Goal: Task Accomplishment & Management: Manage account settings

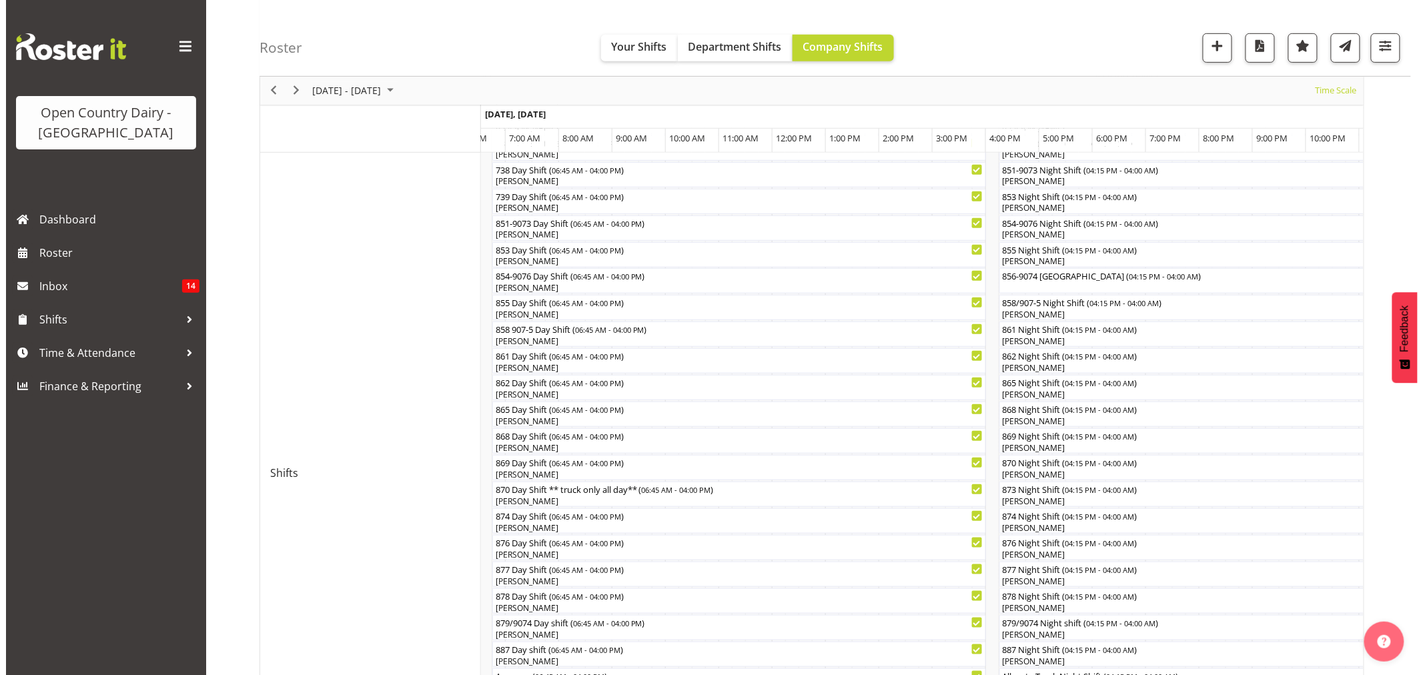
scroll to position [296, 0]
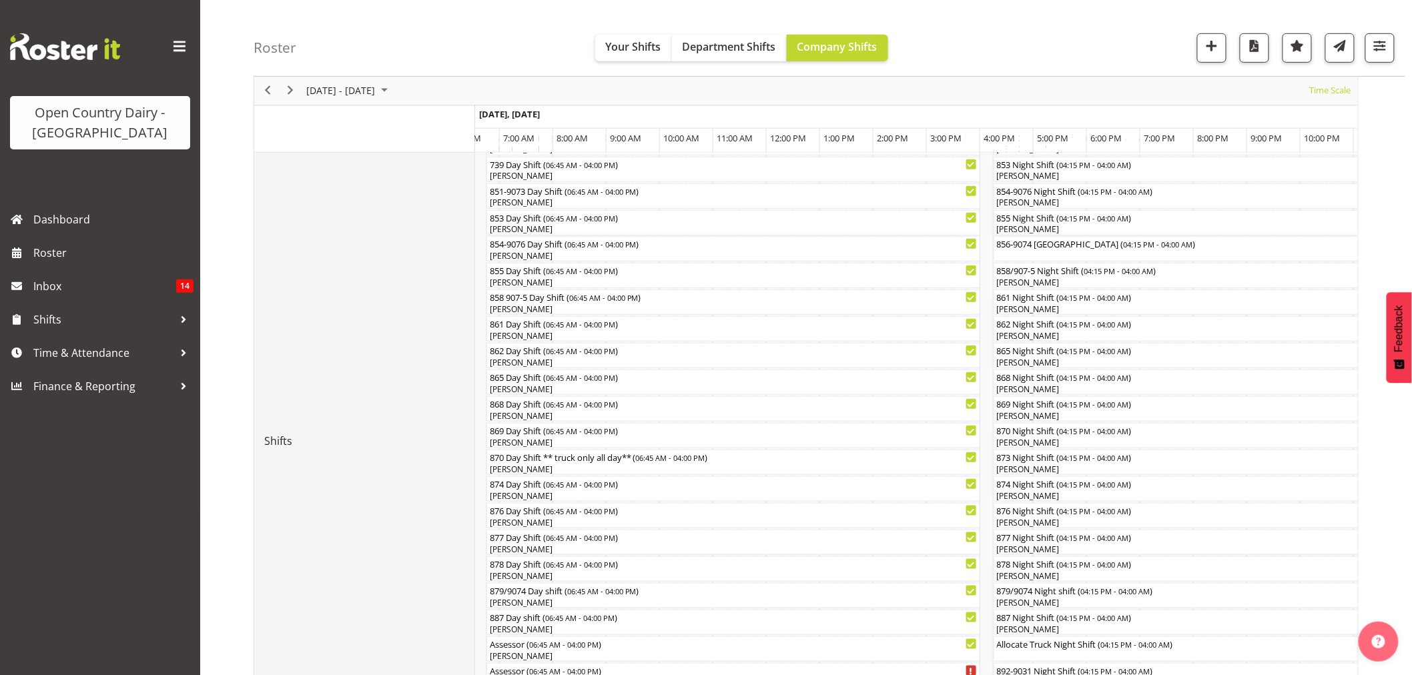
drag, startPoint x: 319, startPoint y: 546, endPoint x: 270, endPoint y: 598, distance: 71.7
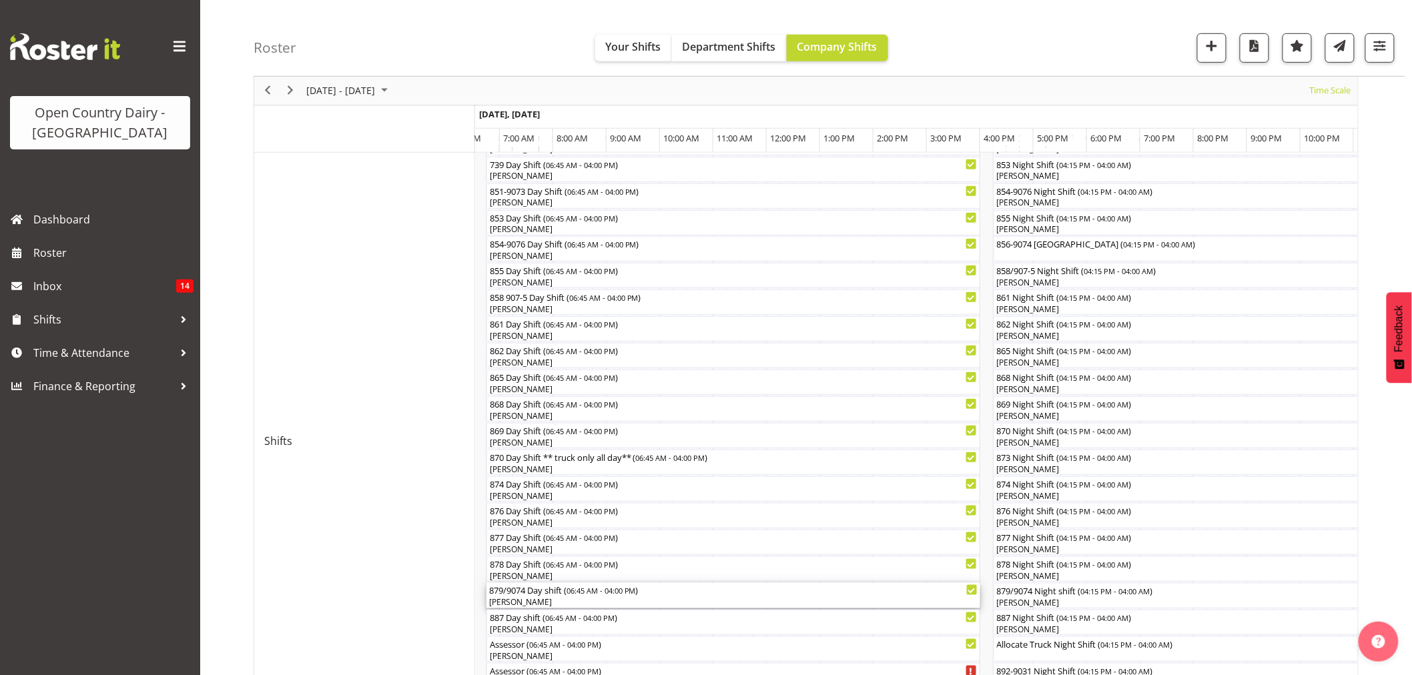
click at [514, 596] on div "879/9074 Day shift ( 06:45 AM - 04:00 PM ) [PERSON_NAME]" at bounding box center [733, 595] width 488 height 25
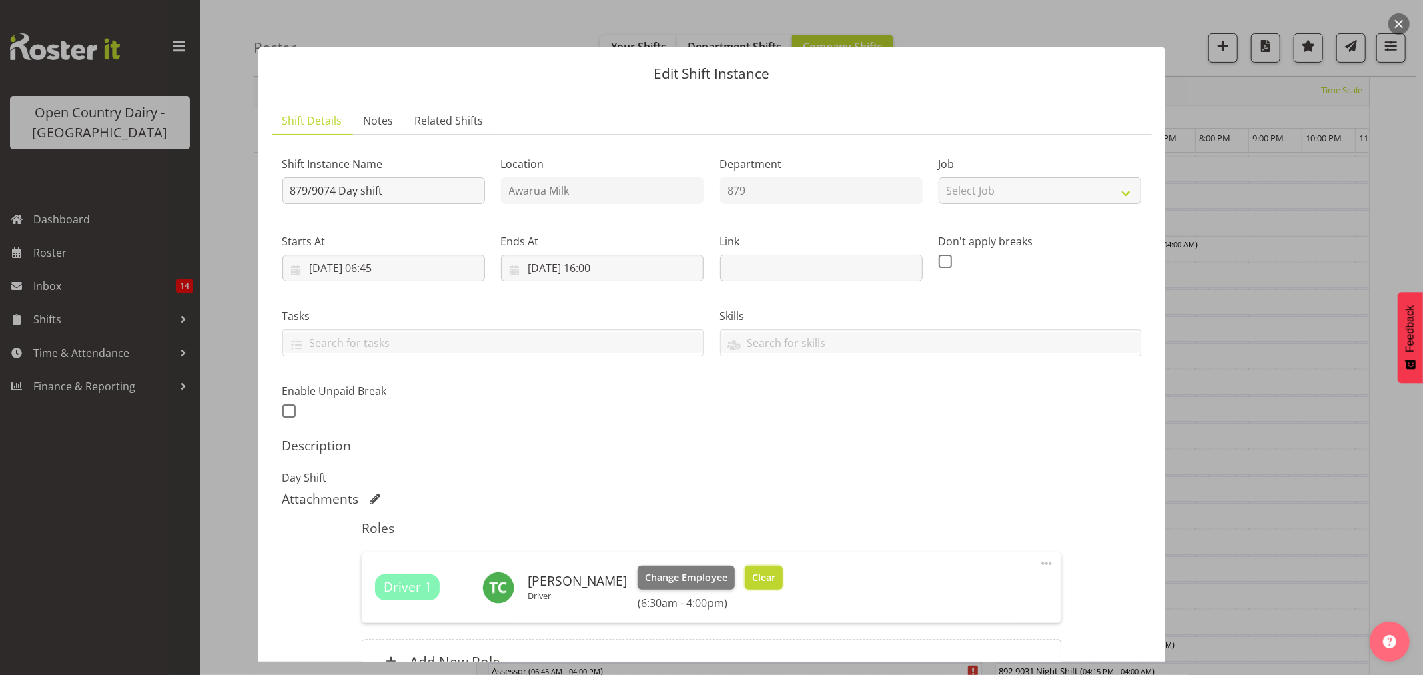
click at [752, 576] on span "Clear" at bounding box center [763, 578] width 23 height 15
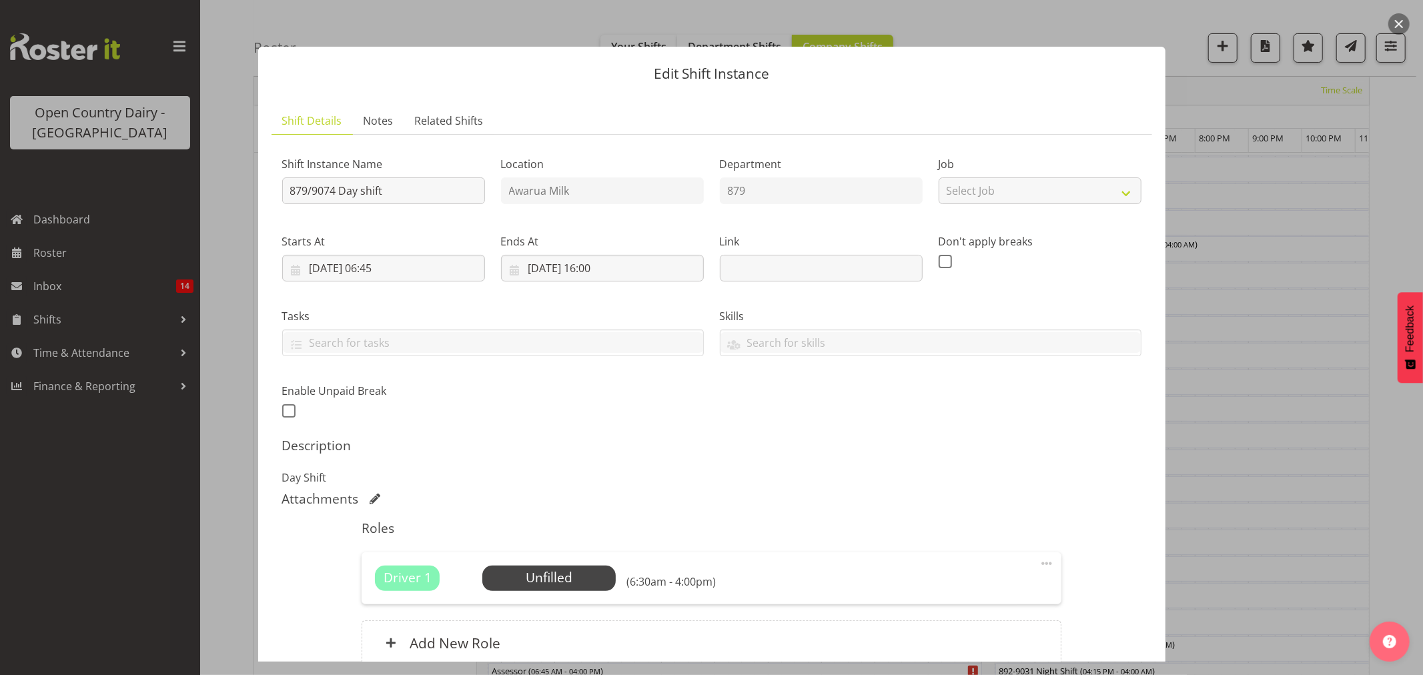
scroll to position [123, 0]
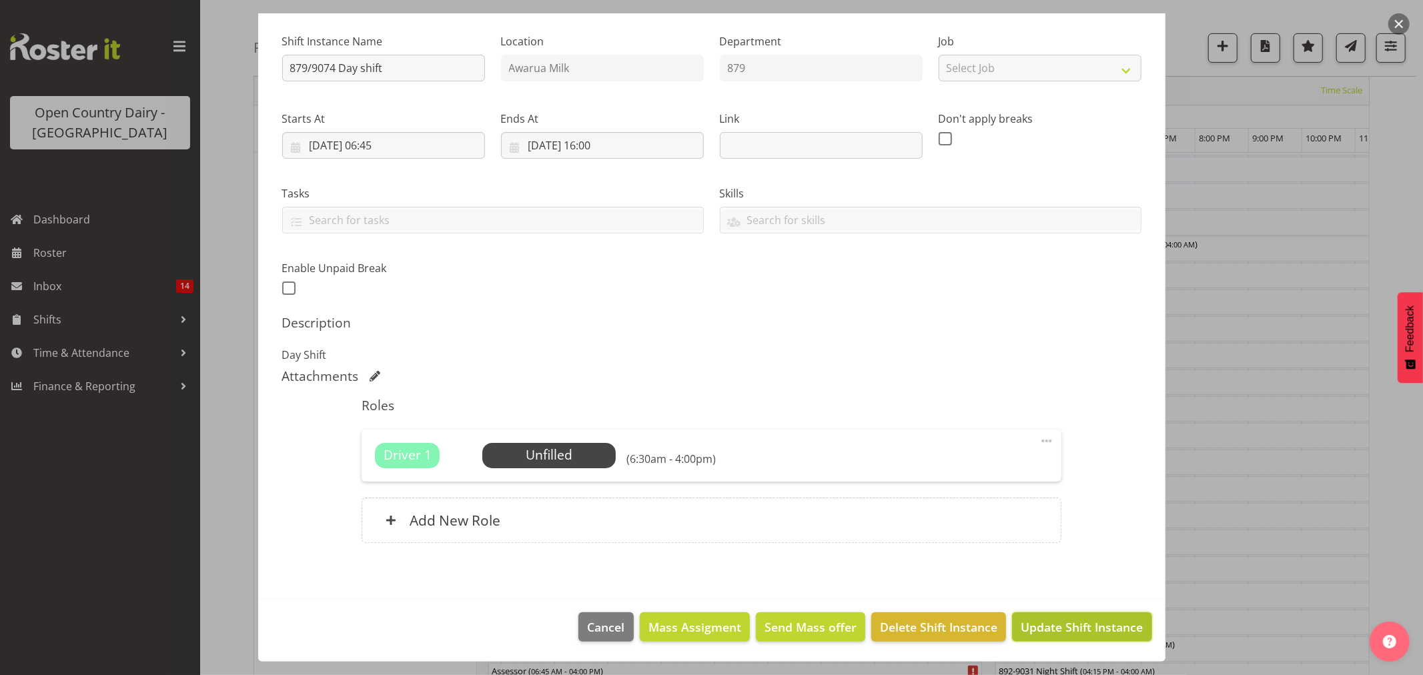
click at [1028, 625] on span "Update Shift Instance" at bounding box center [1082, 627] width 122 height 17
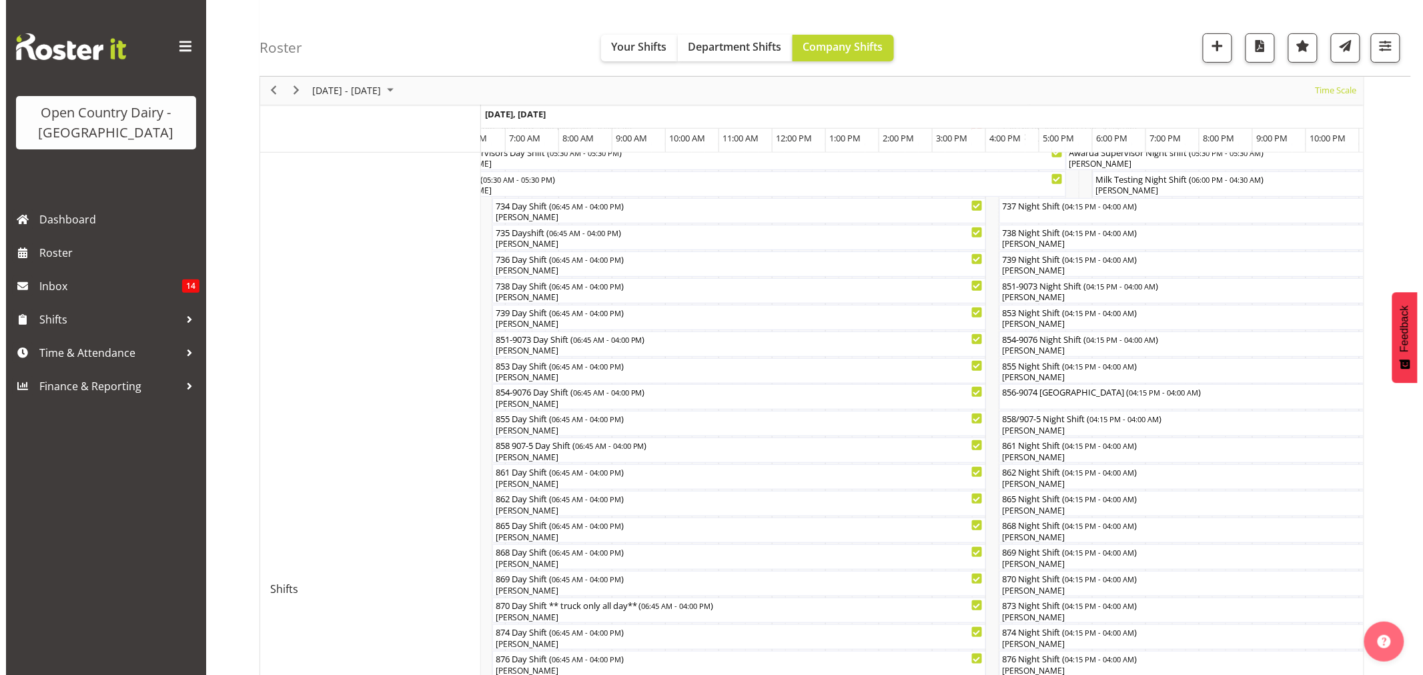
scroll to position [296, 0]
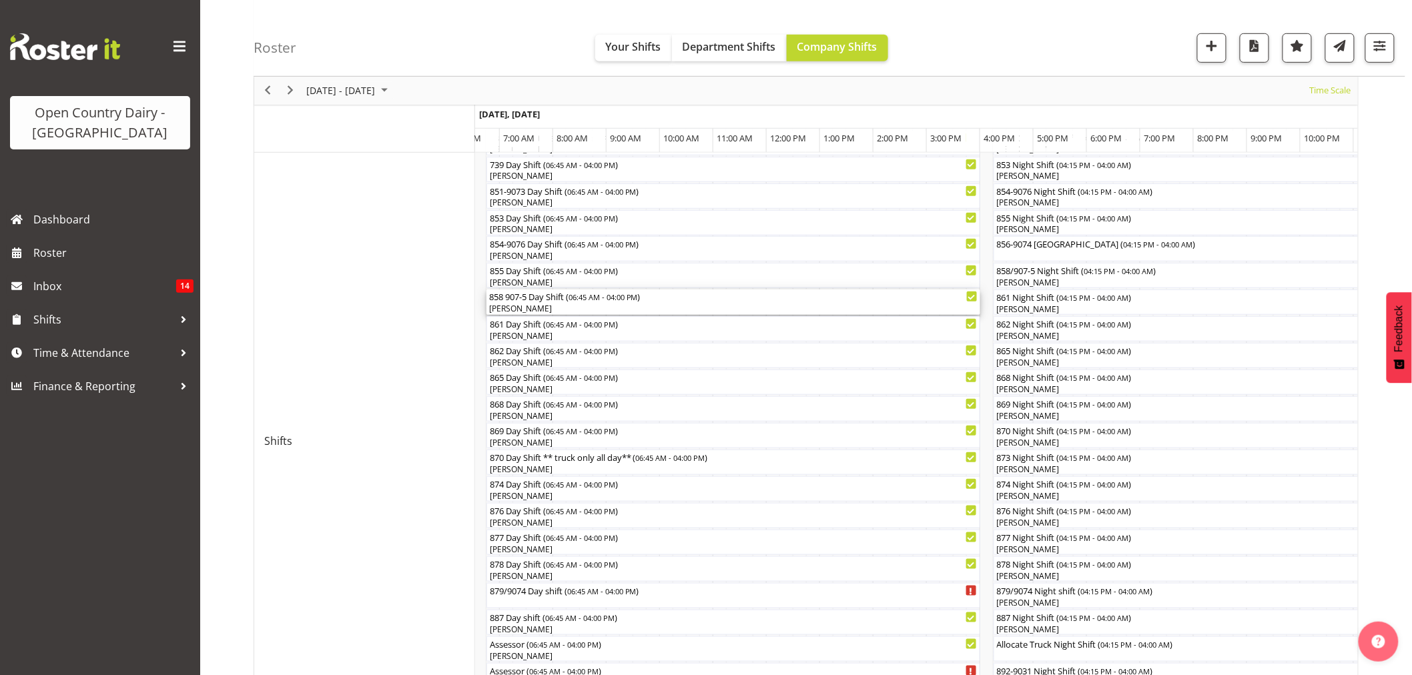
click at [514, 308] on div "[PERSON_NAME]" at bounding box center [733, 309] width 488 height 12
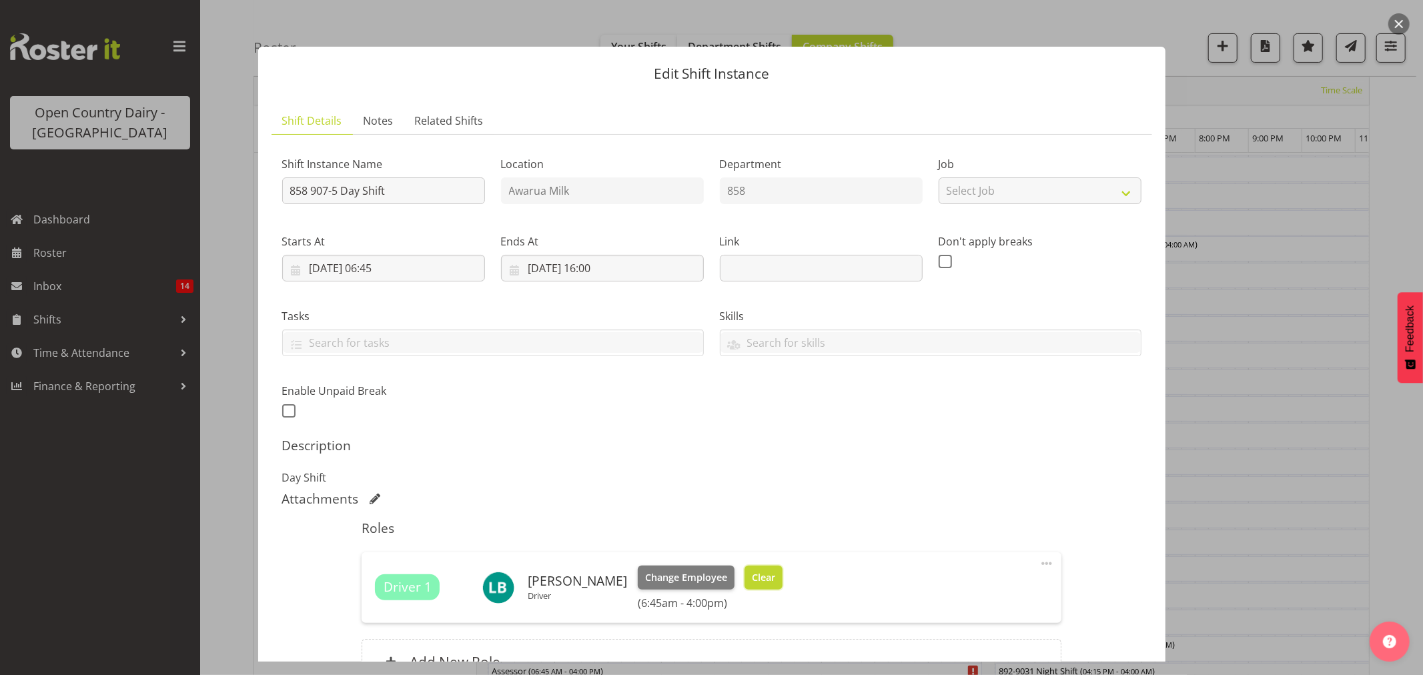
click at [763, 581] on button "Clear" at bounding box center [764, 578] width 38 height 24
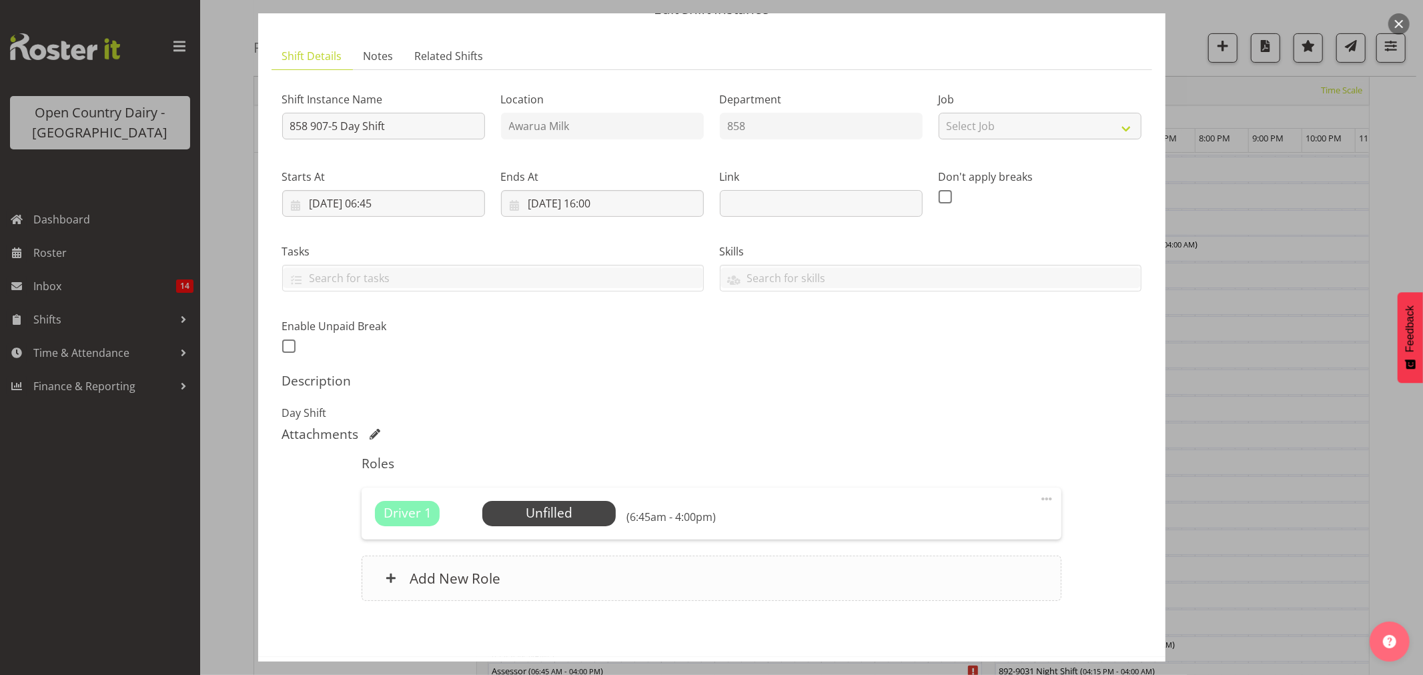
scroll to position [123, 0]
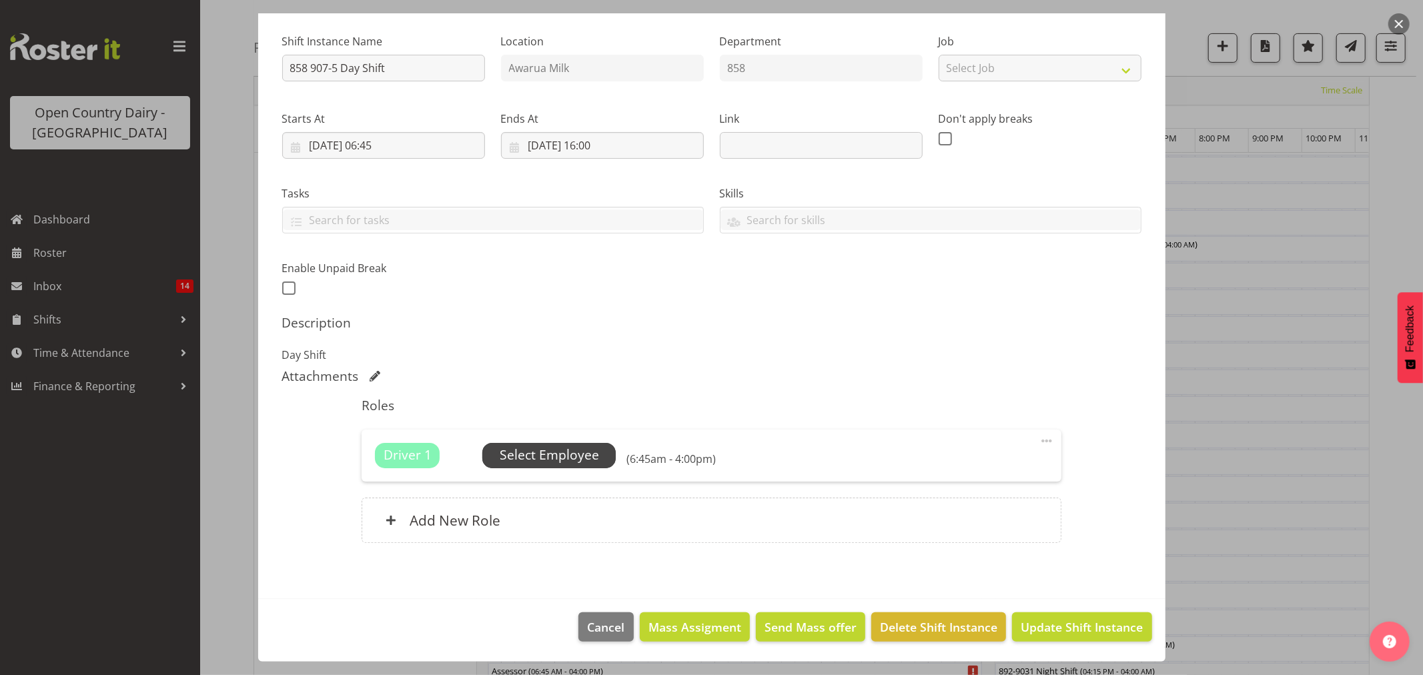
click at [555, 450] on span "Select Employee" at bounding box center [549, 455] width 99 height 19
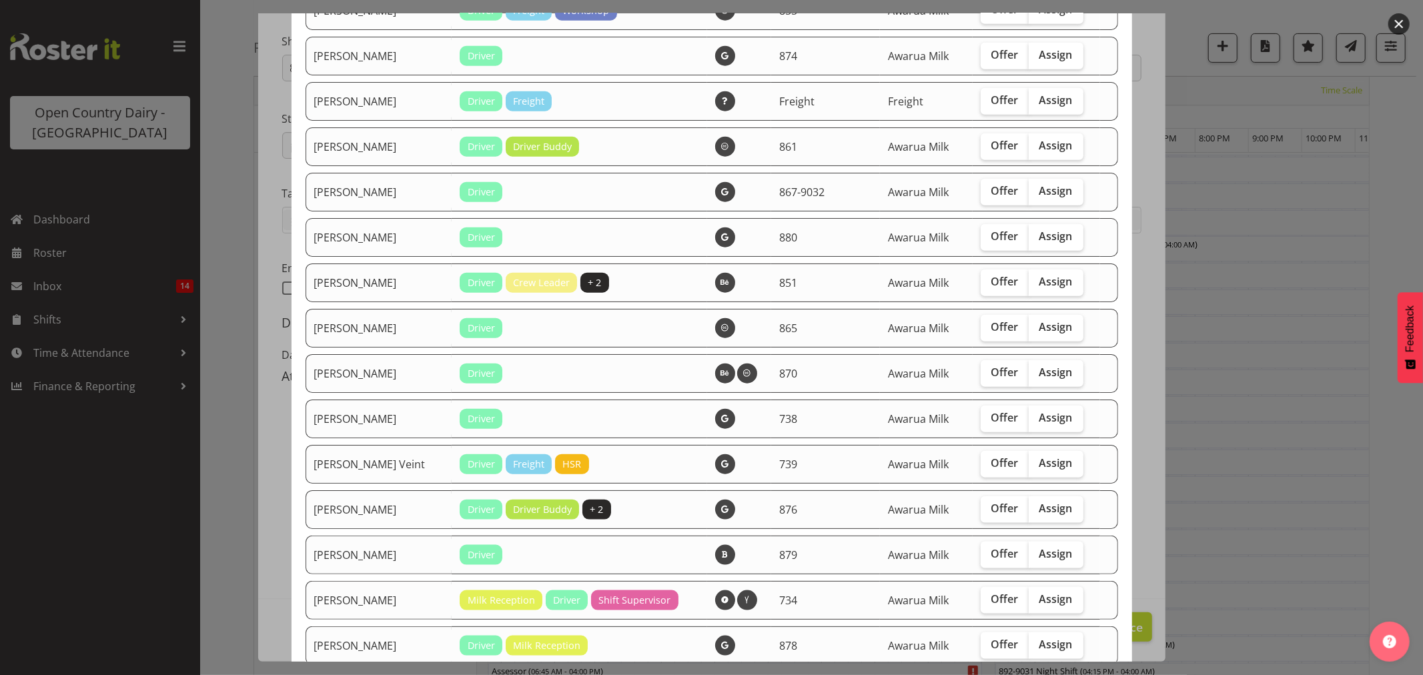
scroll to position [1112, 0]
click at [1040, 555] on span "Assign" at bounding box center [1056, 553] width 33 height 13
click at [1029, 555] on input "Assign" at bounding box center [1033, 553] width 9 height 9
checkbox input "true"
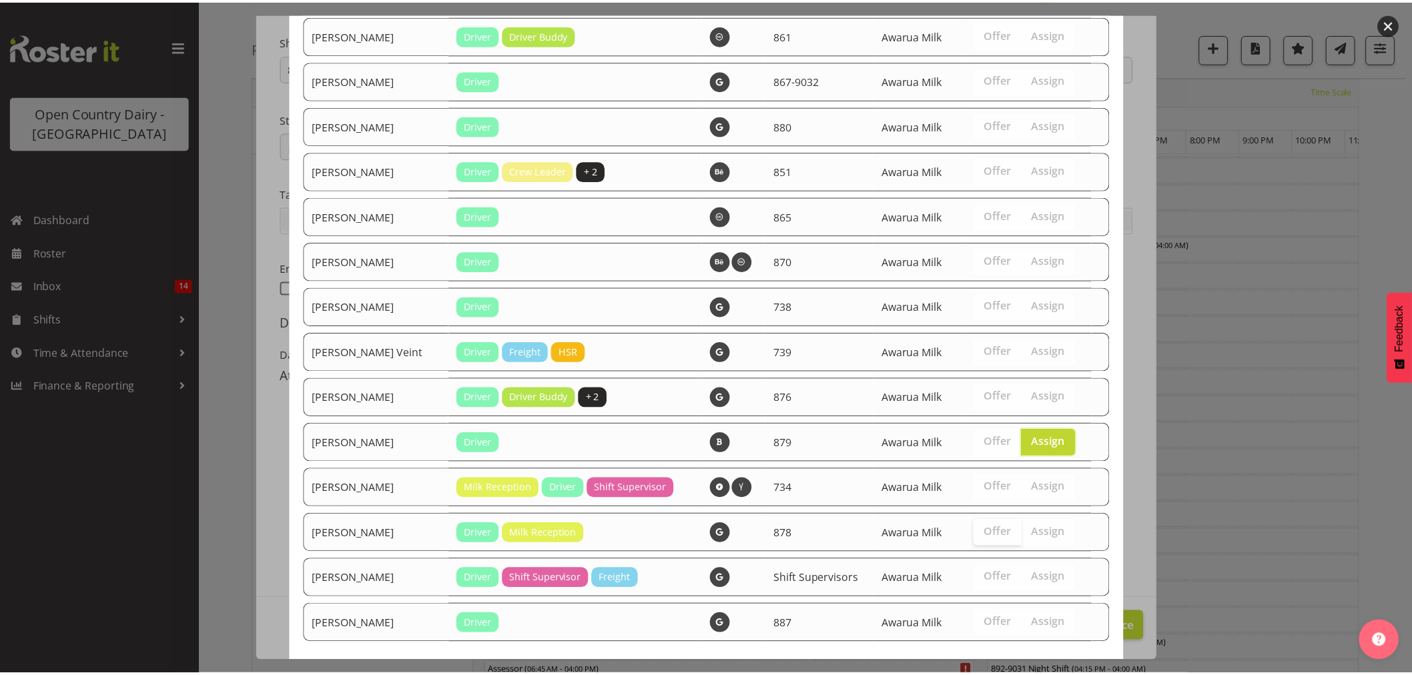
scroll to position [1293, 0]
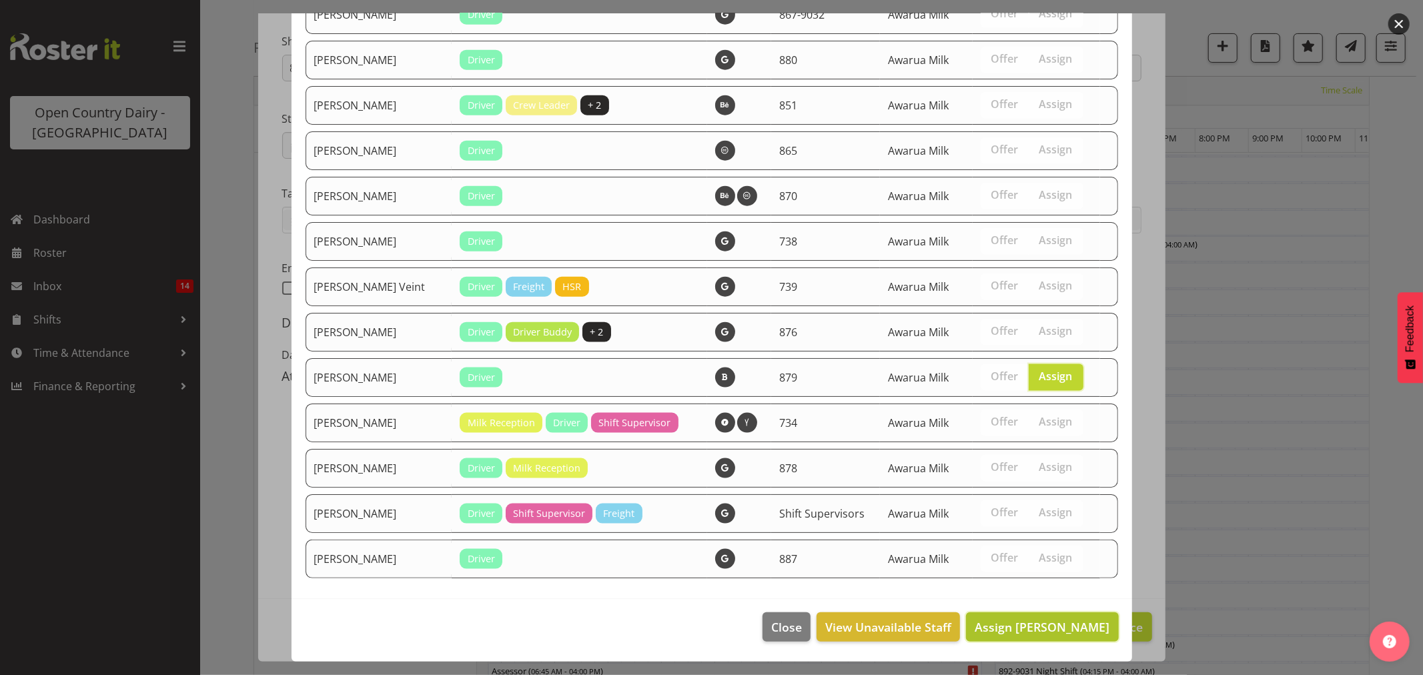
click at [1068, 627] on span "Assign [PERSON_NAME]" at bounding box center [1042, 627] width 135 height 16
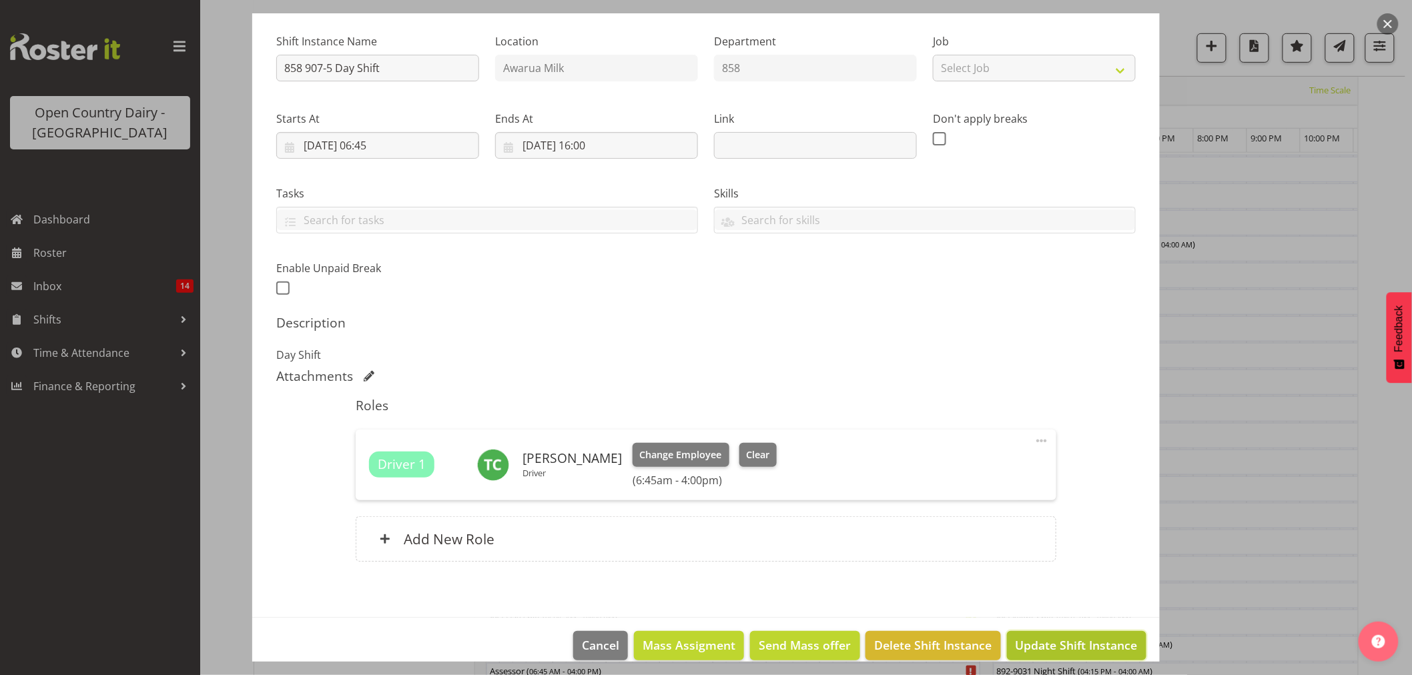
click at [1078, 644] on span "Update Shift Instance" at bounding box center [1077, 645] width 122 height 17
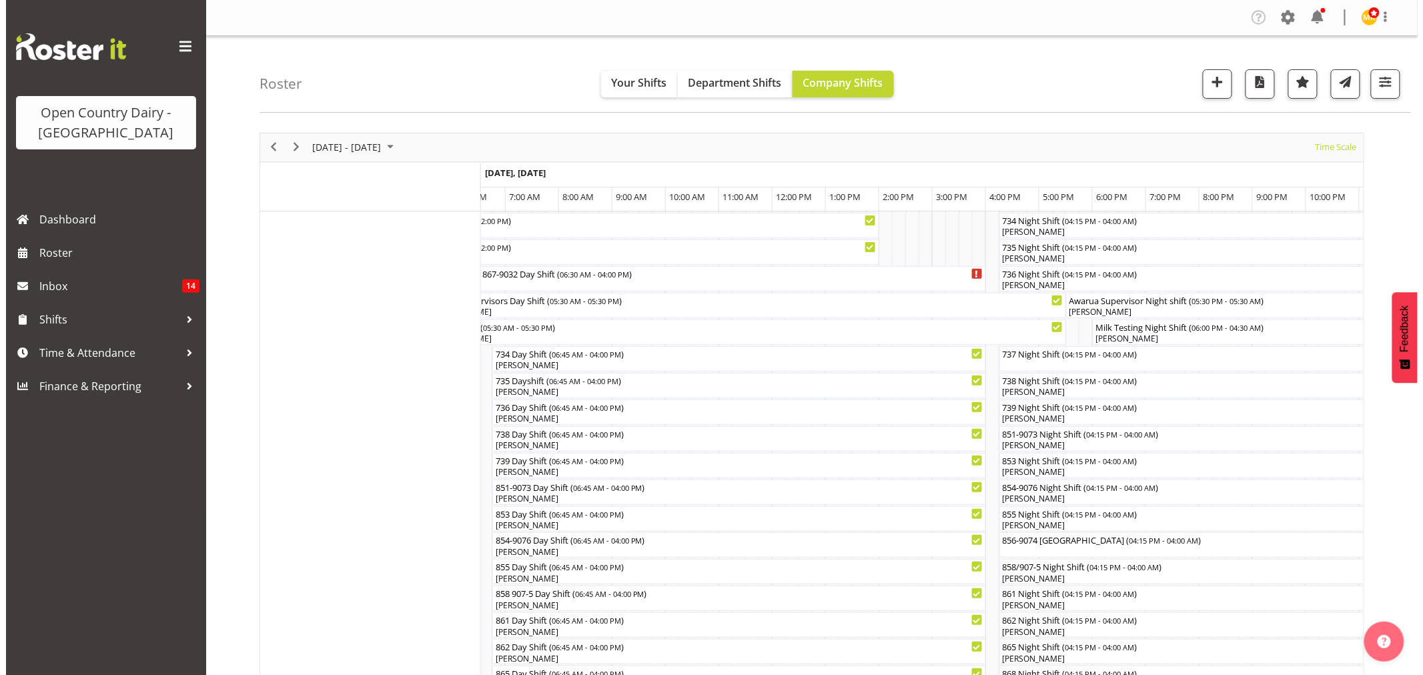
scroll to position [74, 0]
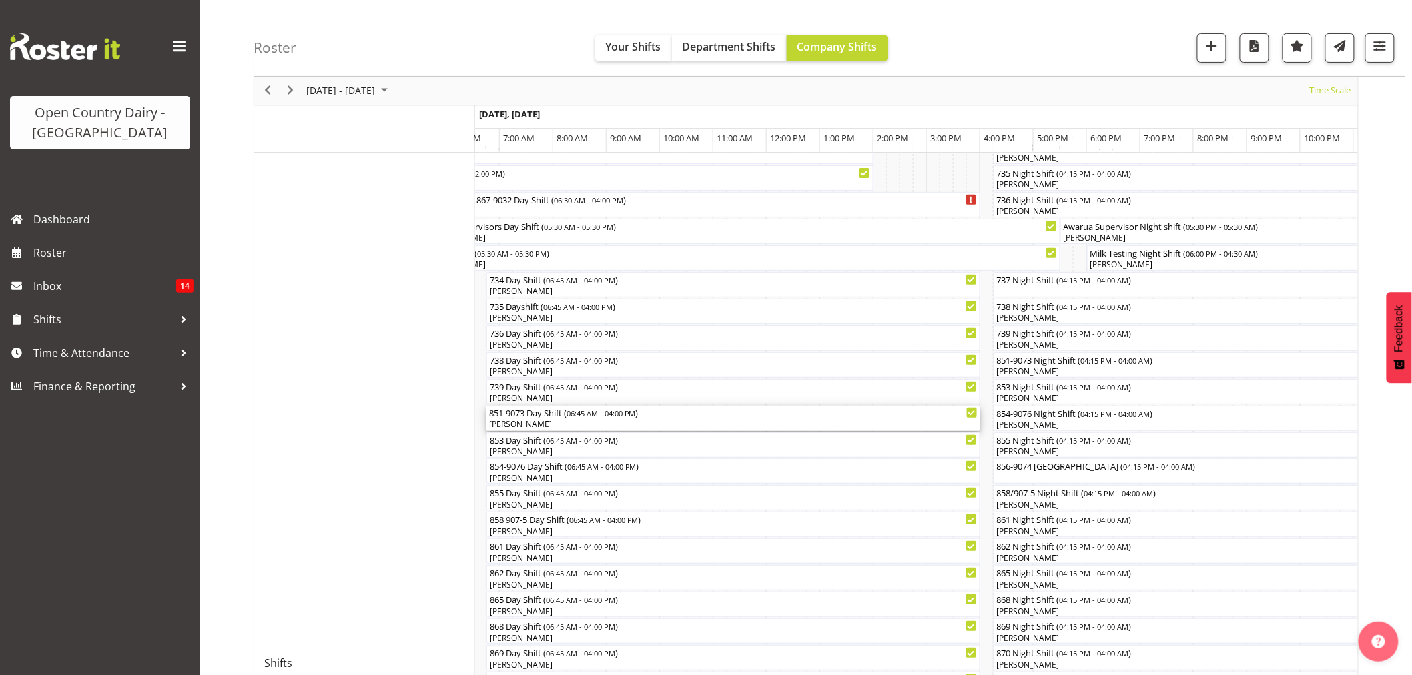
click at [582, 412] on span "06:45 AM - 04:00 PM" at bounding box center [601, 413] width 69 height 11
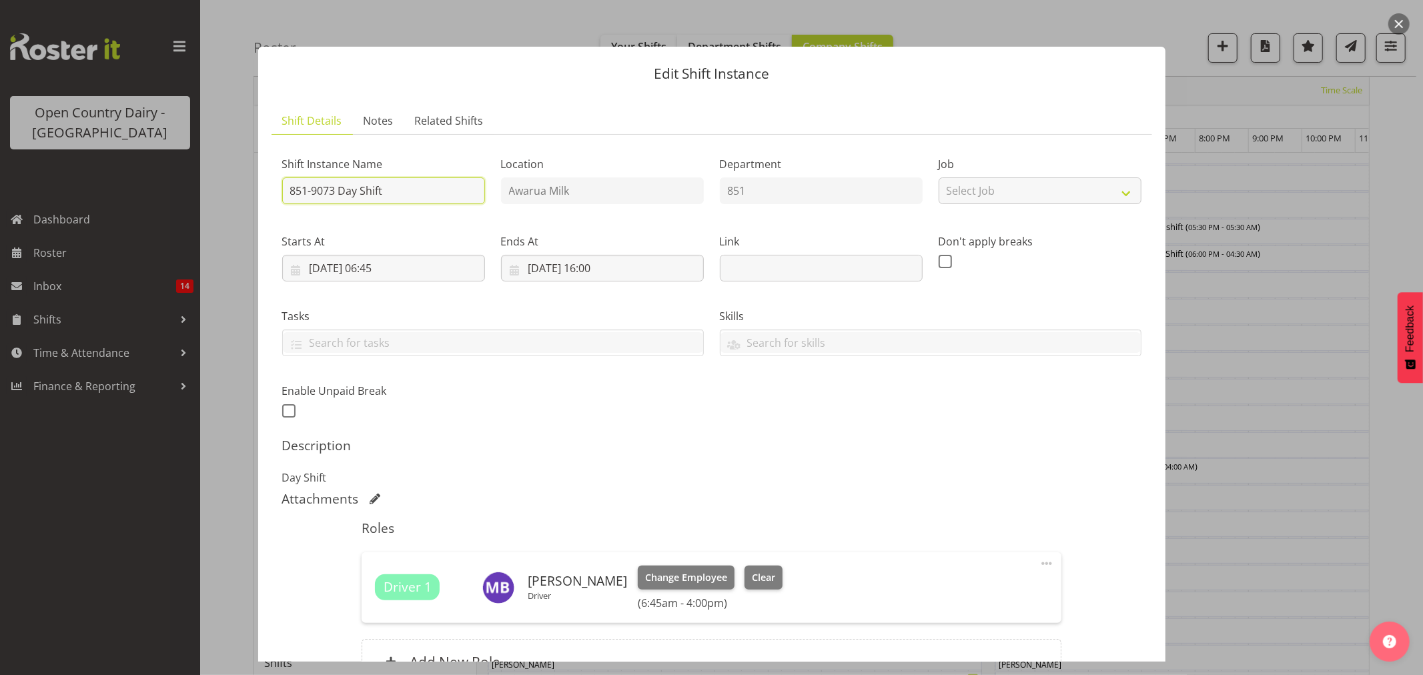
click at [427, 194] on input "851-9073 Day Shift" at bounding box center [383, 191] width 203 height 27
click at [336, 195] on input "851-9073 Day Shift" at bounding box center [383, 191] width 203 height 27
click at [336, 192] on input "851-9073 Day Shift" at bounding box center [383, 191] width 203 height 27
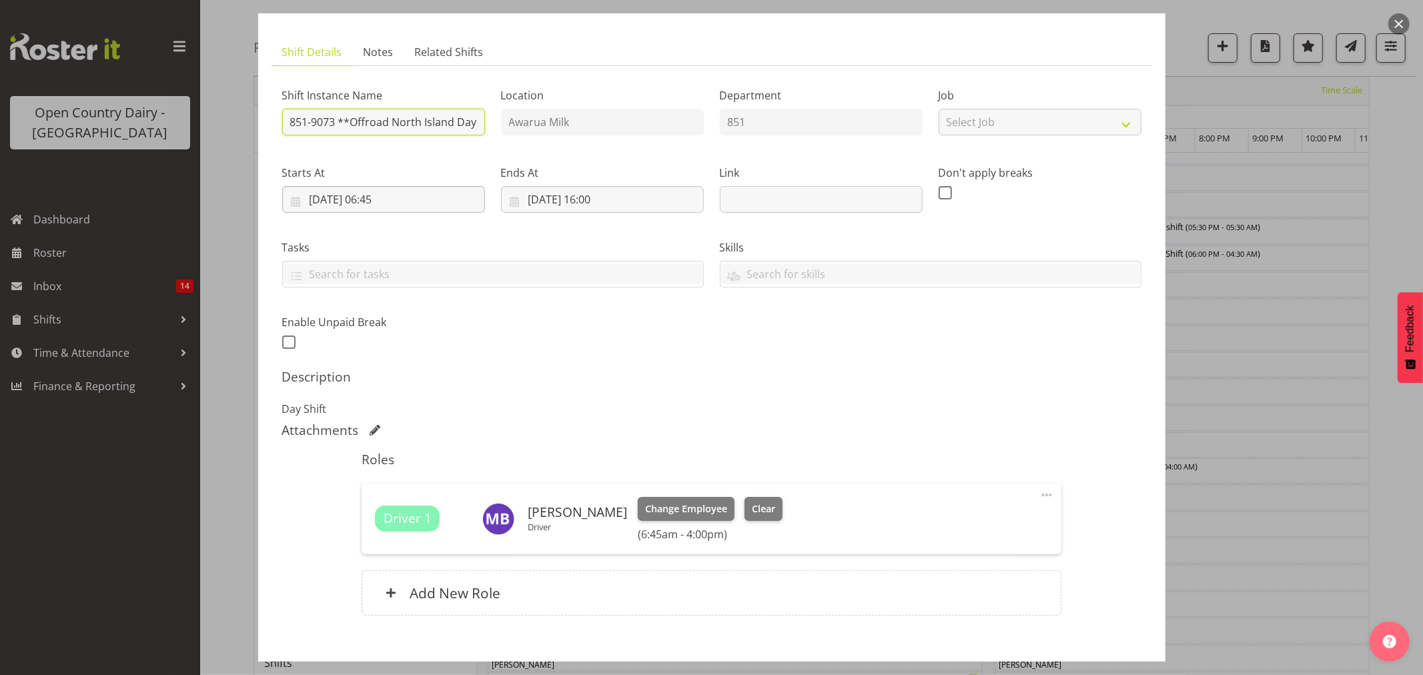
scroll to position [0, 0]
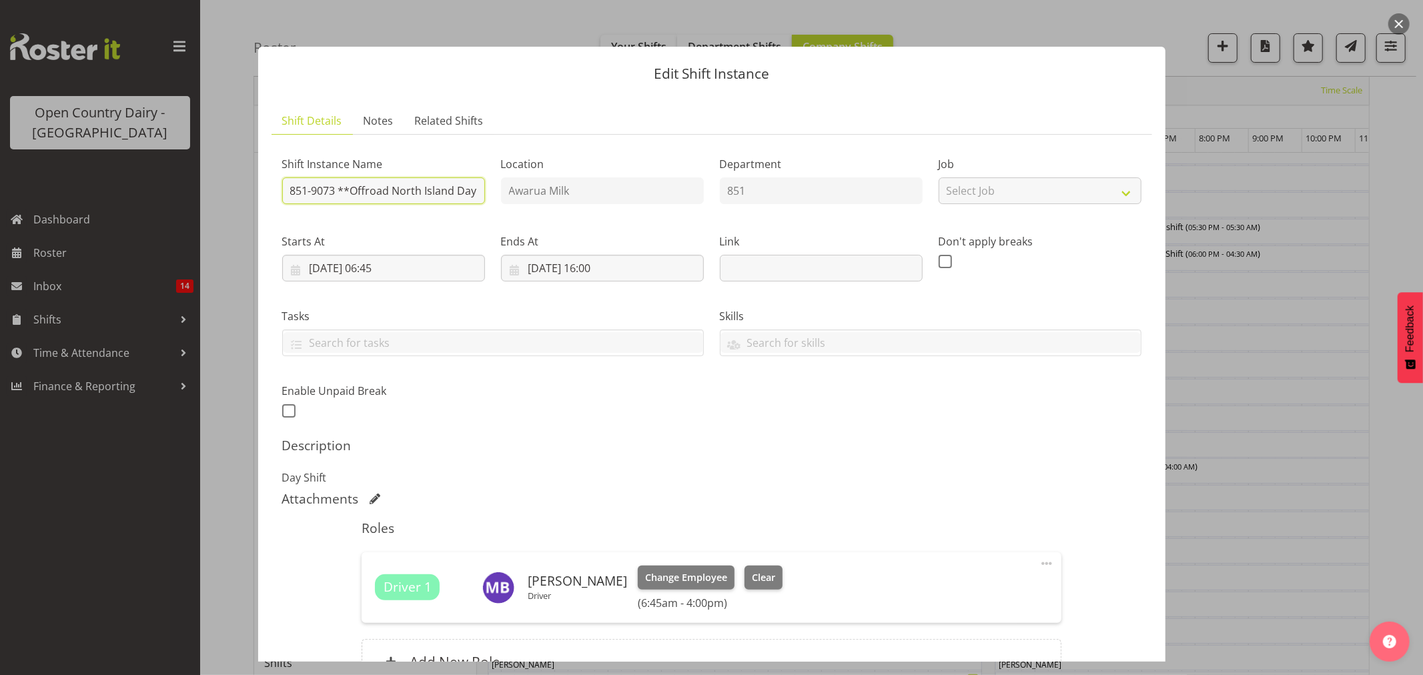
click at [452, 190] on input "851-9073 **Offroad North Island Day Shift" at bounding box center [383, 191] width 203 height 27
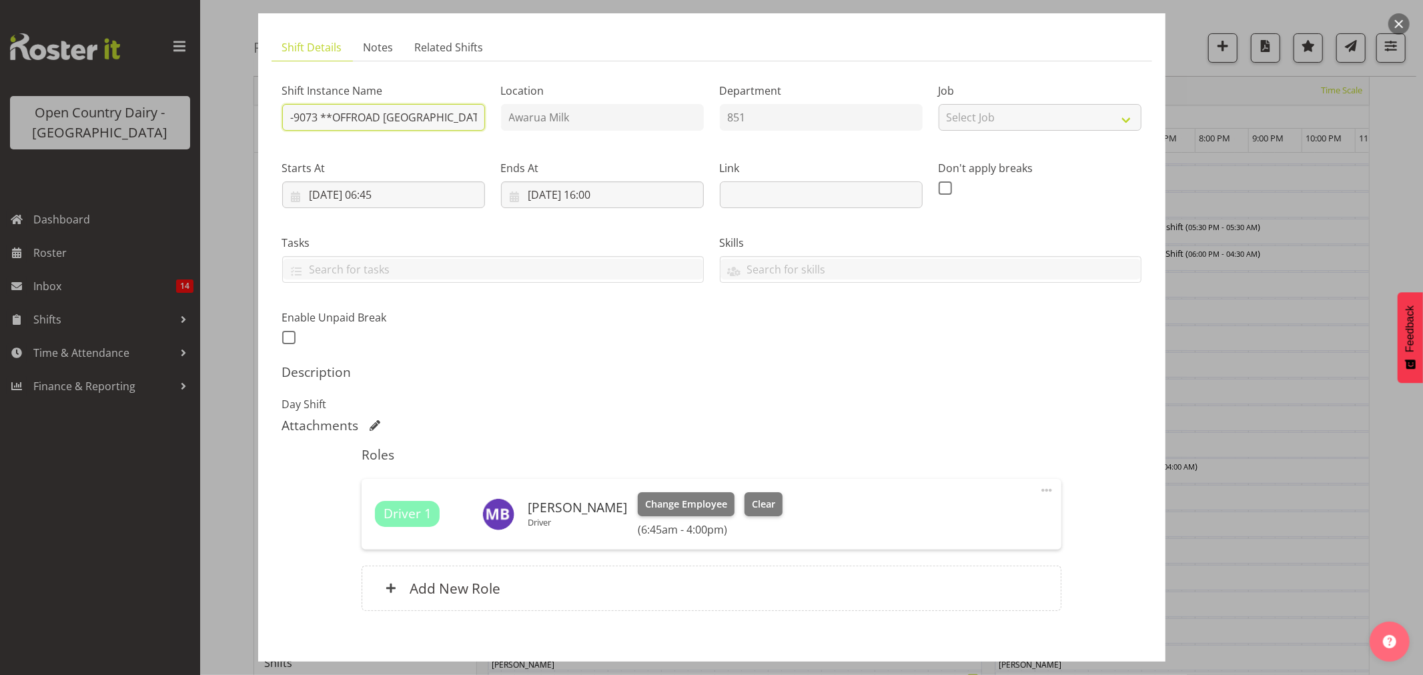
scroll to position [141, 0]
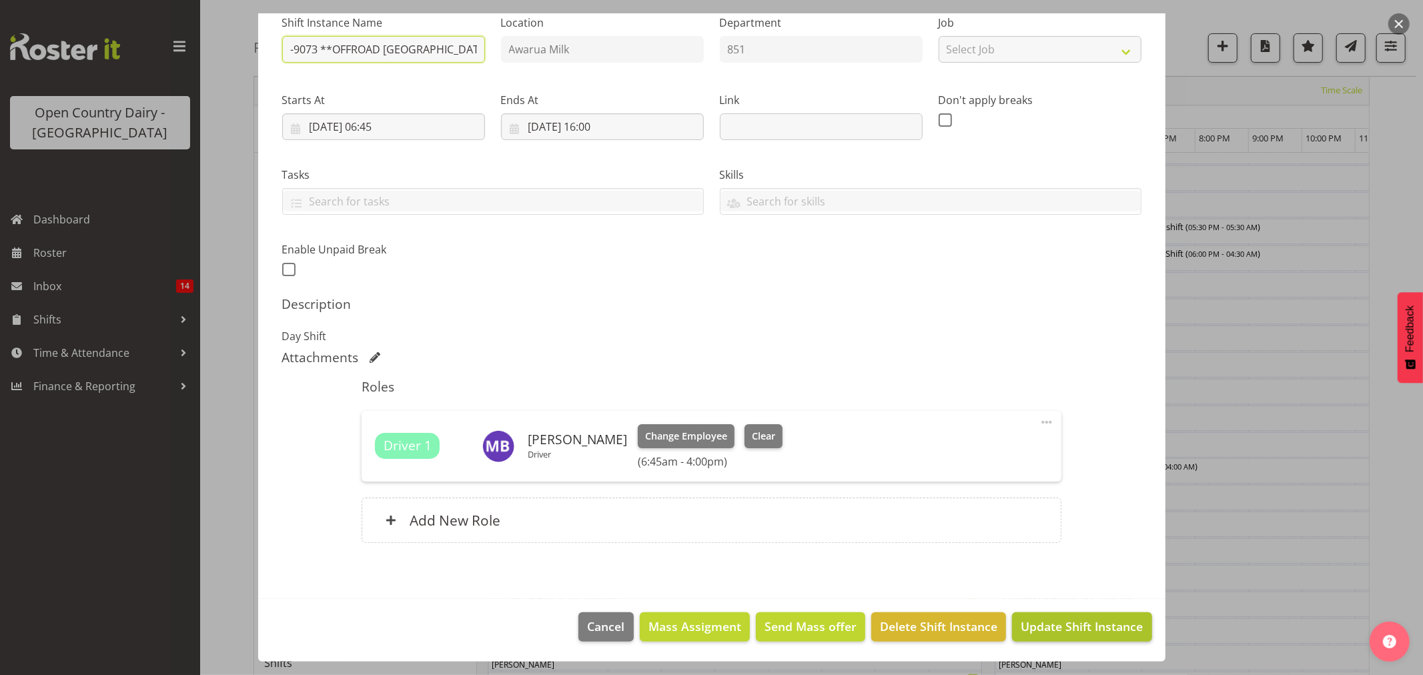
type input "851-9073 **OFFROAD [GEOGRAPHIC_DATA]** Day Shift"
click at [1098, 637] on button "Update Shift Instance" at bounding box center [1081, 627] width 139 height 29
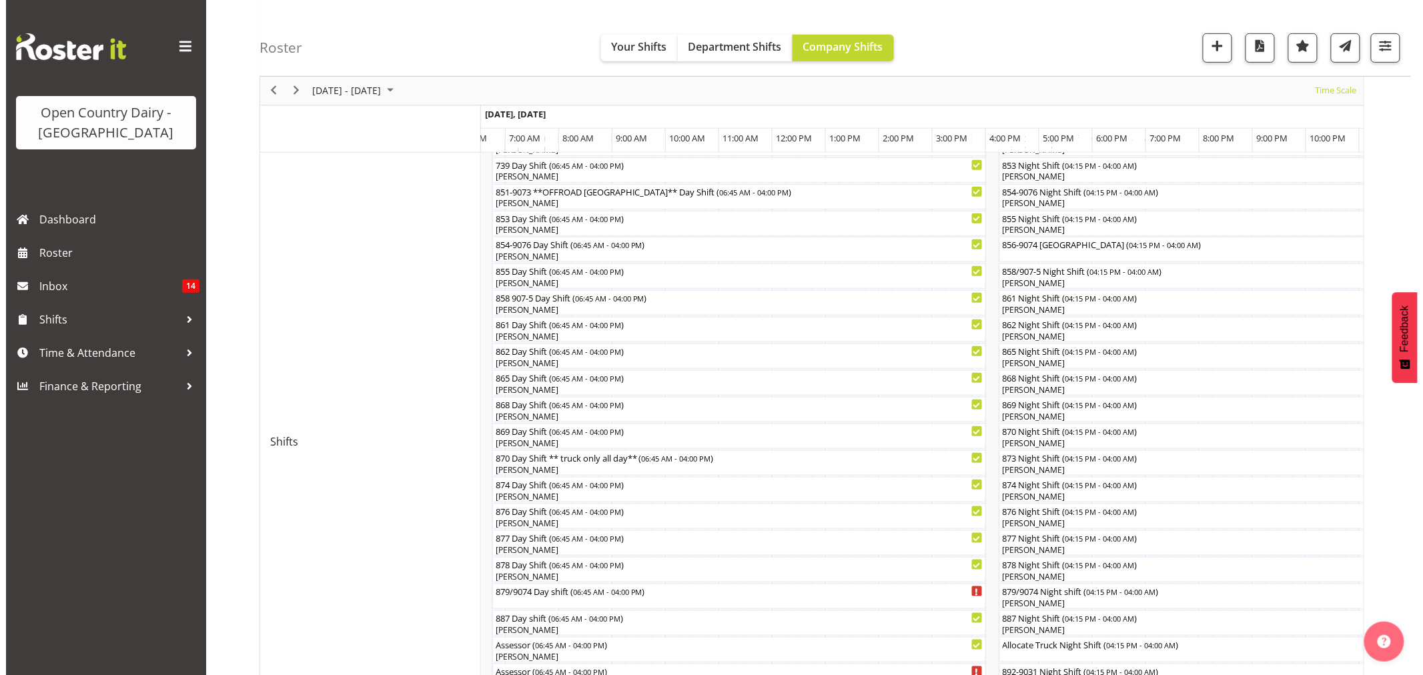
scroll to position [296, 0]
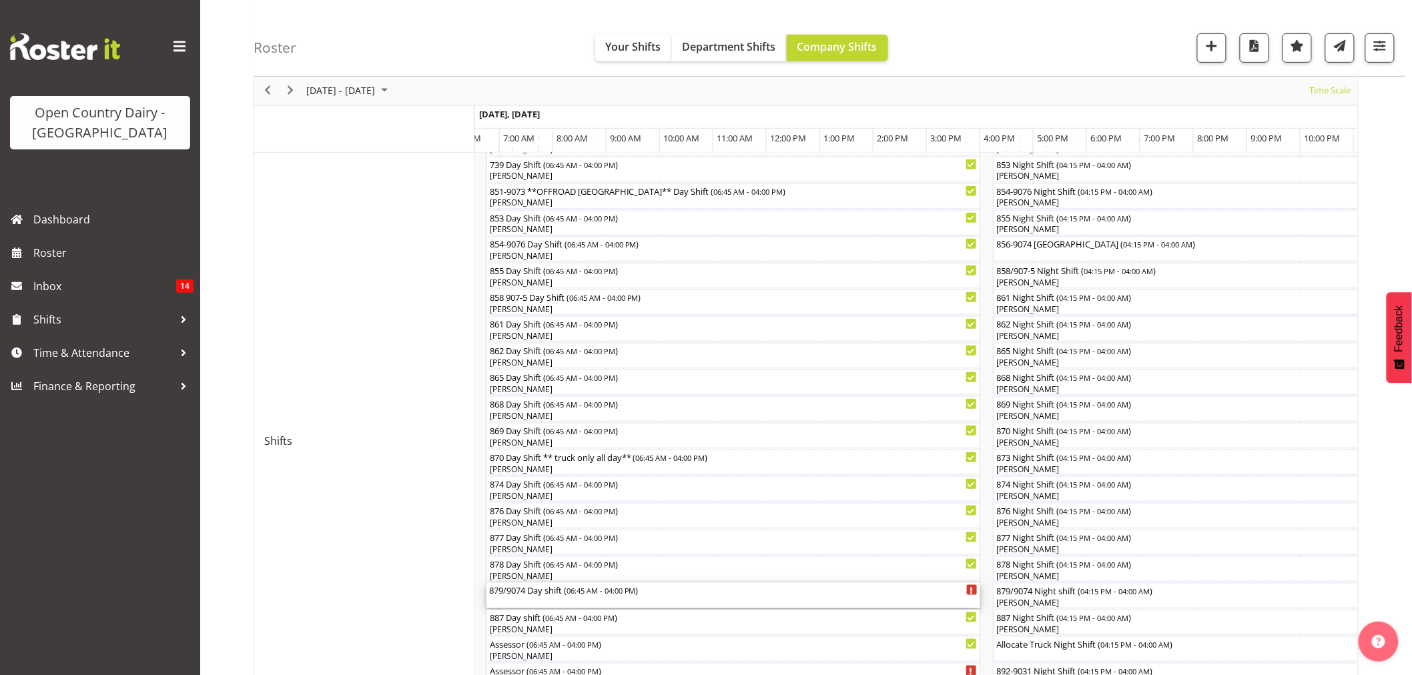
click at [538, 596] on div "879/9074 Day shift ( 06:45 AM - 04:00 PM )" at bounding box center [733, 589] width 488 height 13
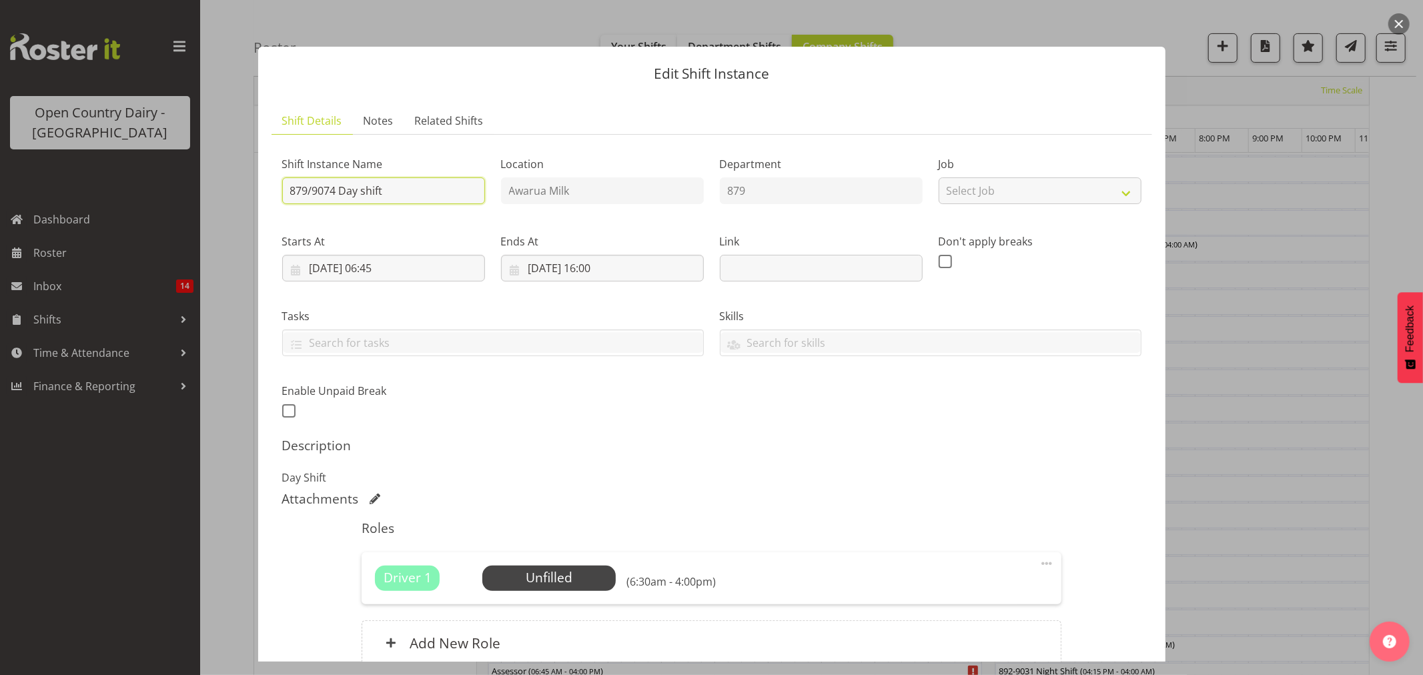
click at [337, 191] on input "879/9074 Day shift" at bounding box center [383, 191] width 203 height 27
click at [559, 569] on span "Select Employee" at bounding box center [549, 578] width 99 height 19
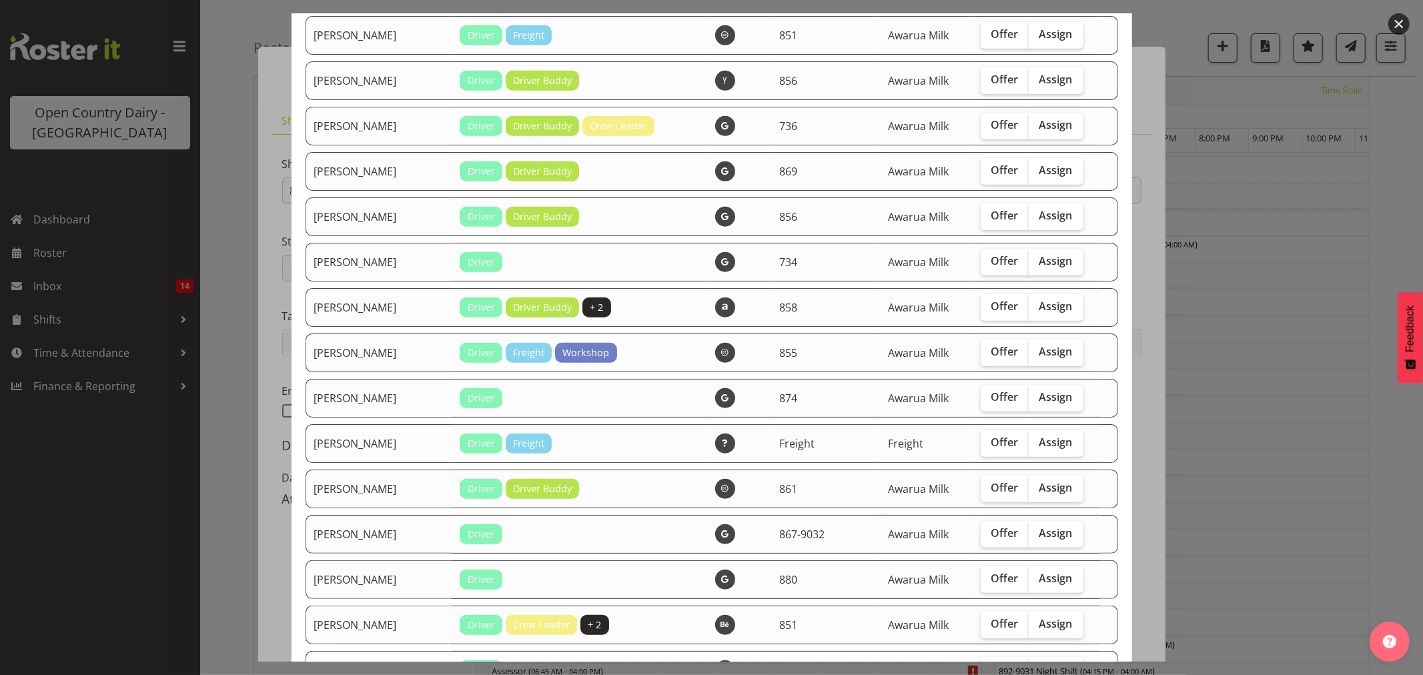
scroll to position [815, 0]
click at [1040, 310] on span "Assign" at bounding box center [1056, 304] width 33 height 13
click at [1031, 310] on input "Assign" at bounding box center [1033, 305] width 9 height 9
checkbox input "true"
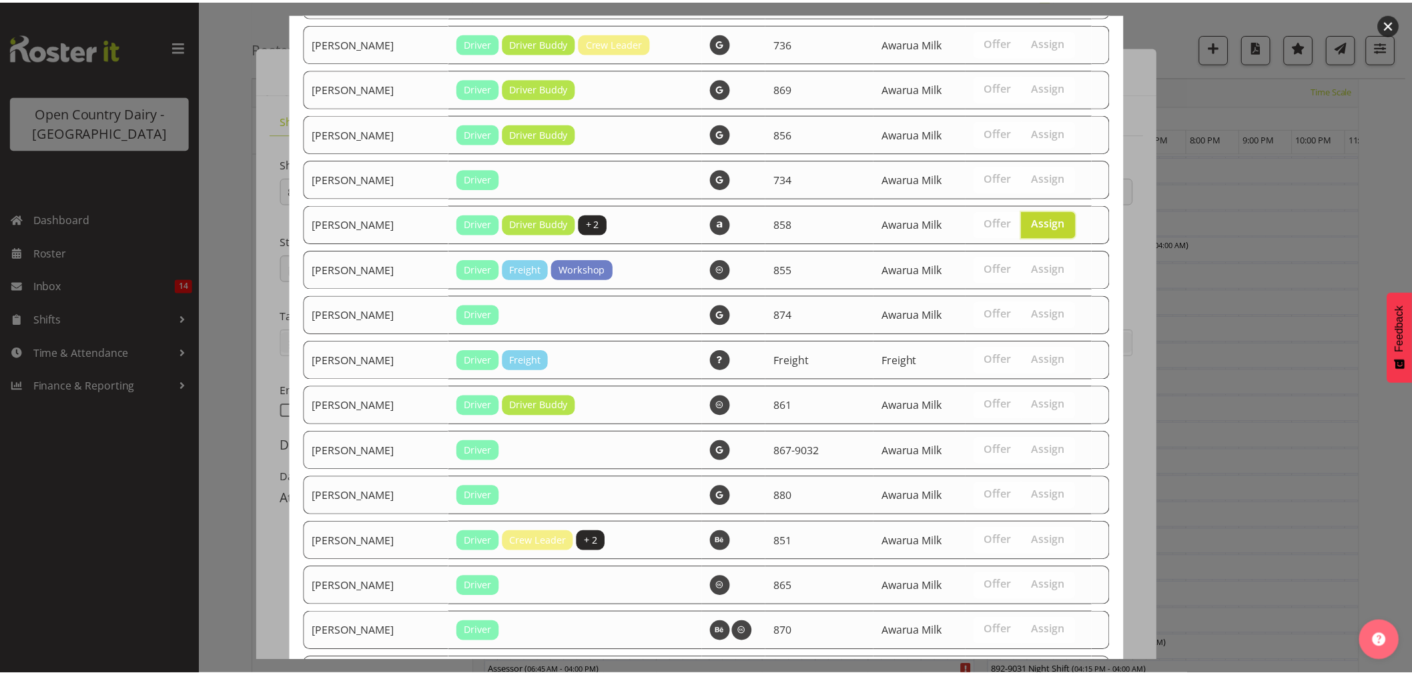
scroll to position [1293, 0]
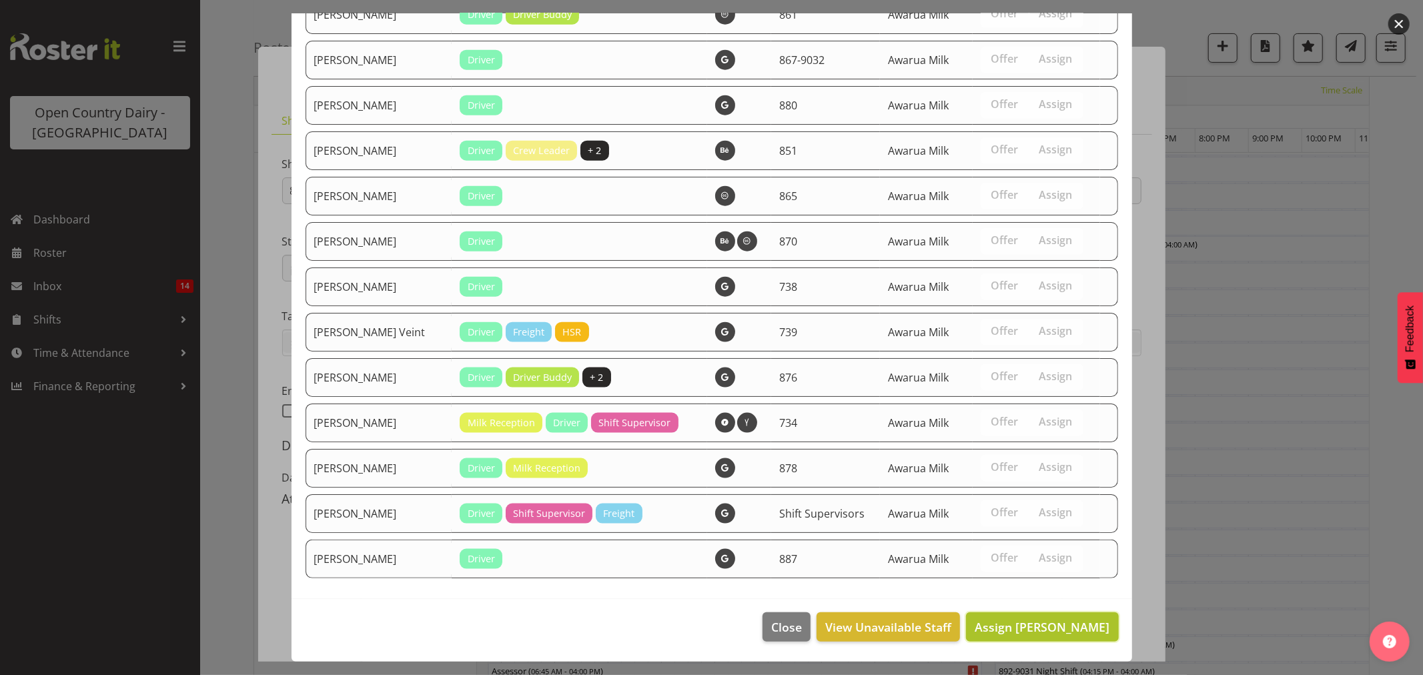
click at [1063, 632] on span "Assign [PERSON_NAME]" at bounding box center [1042, 627] width 135 height 16
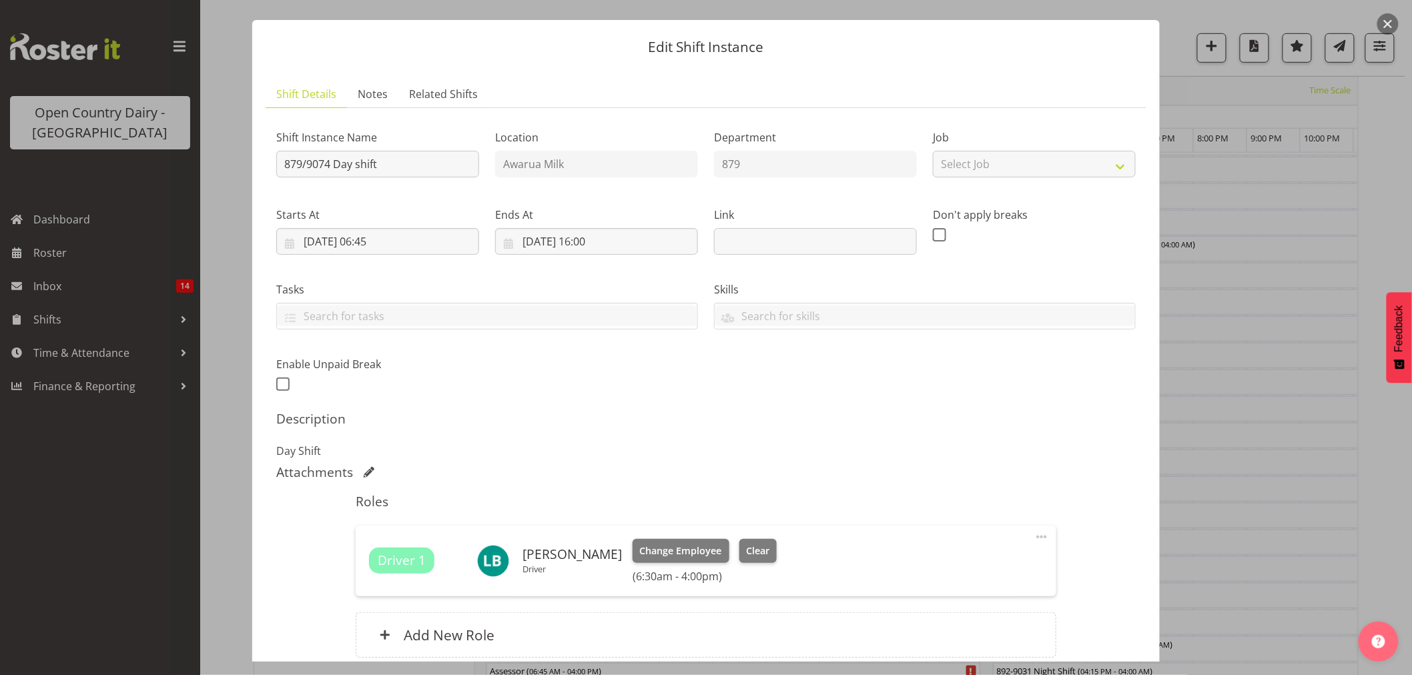
scroll to position [141, 0]
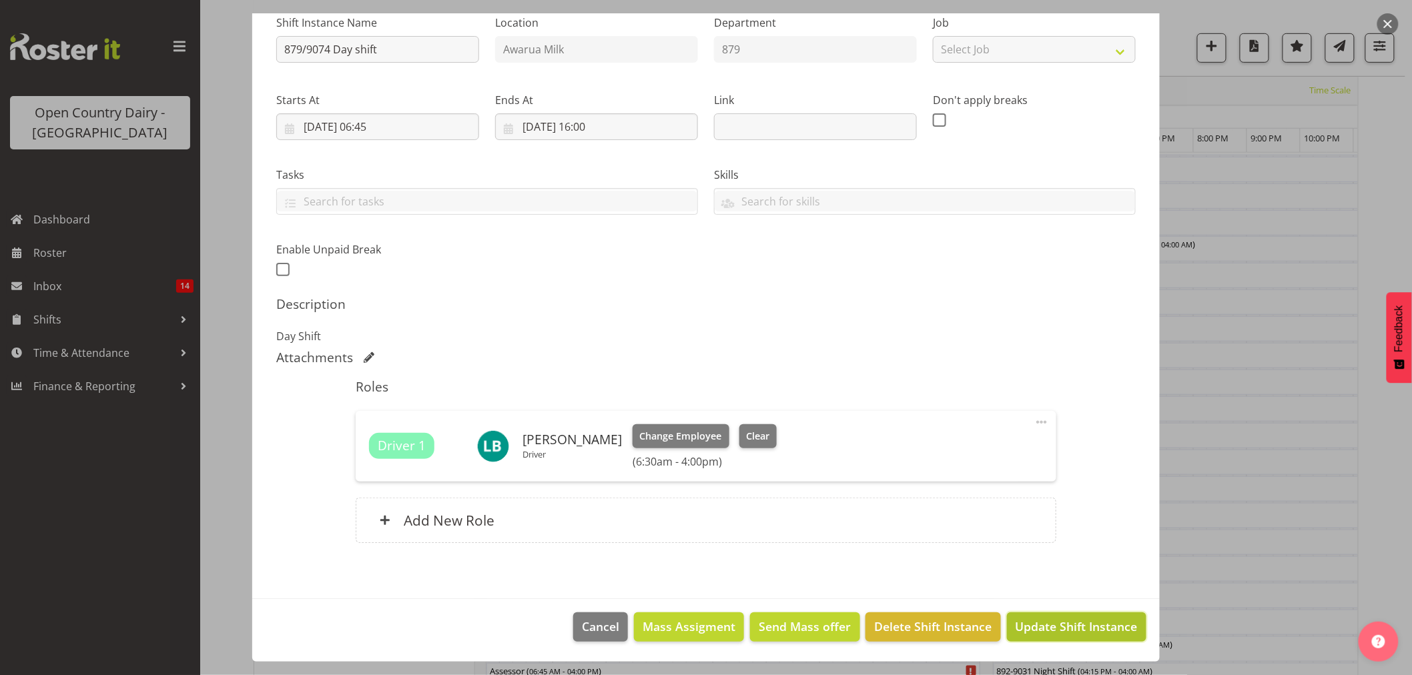
click at [1034, 619] on span "Update Shift Instance" at bounding box center [1077, 626] width 122 height 17
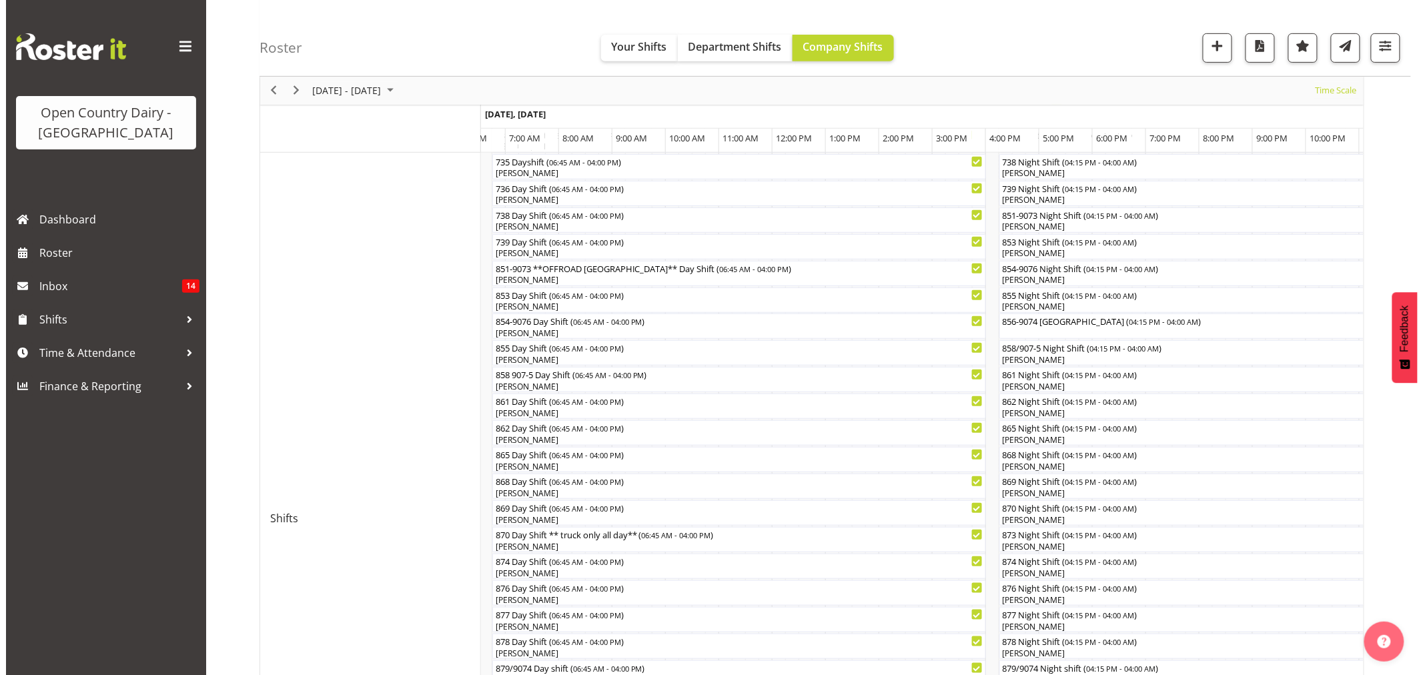
scroll to position [222, 0]
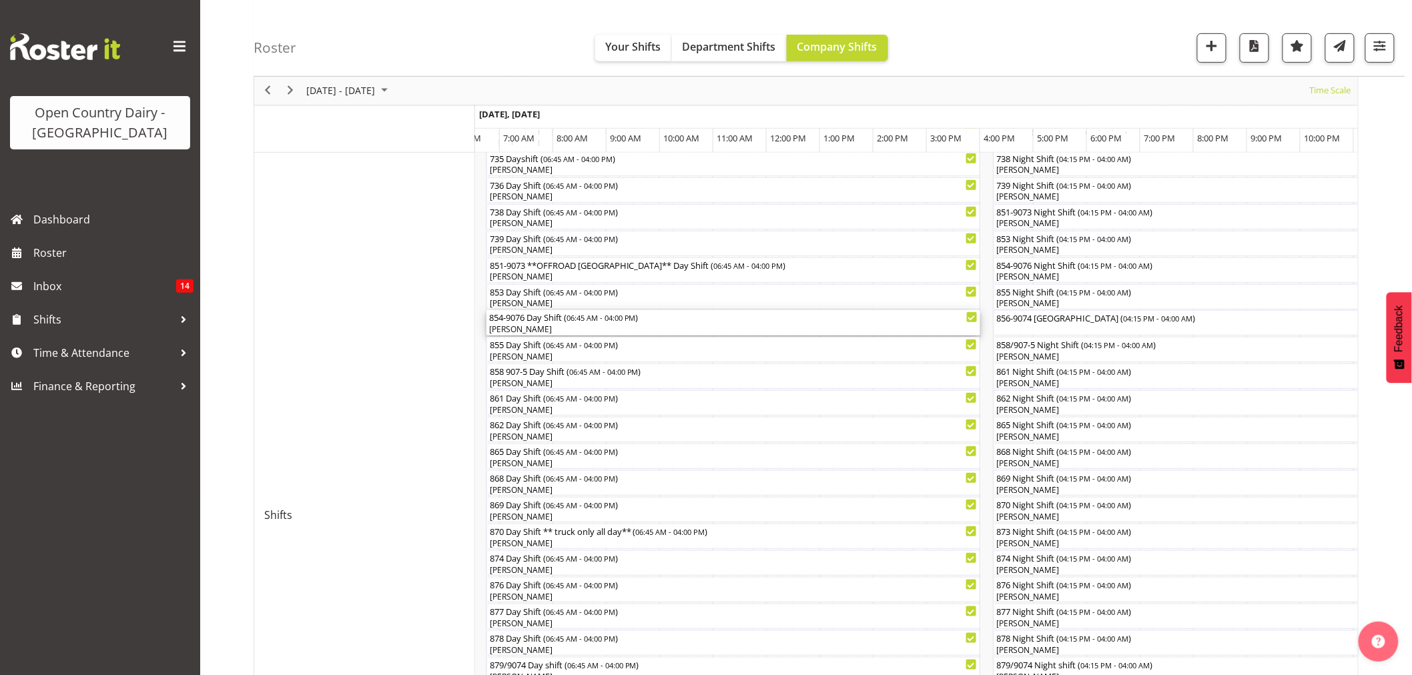
click at [561, 324] on div "854-9076 Day Shift ( 06:45 AM - 04:00 PM ) [PERSON_NAME]" at bounding box center [733, 322] width 488 height 25
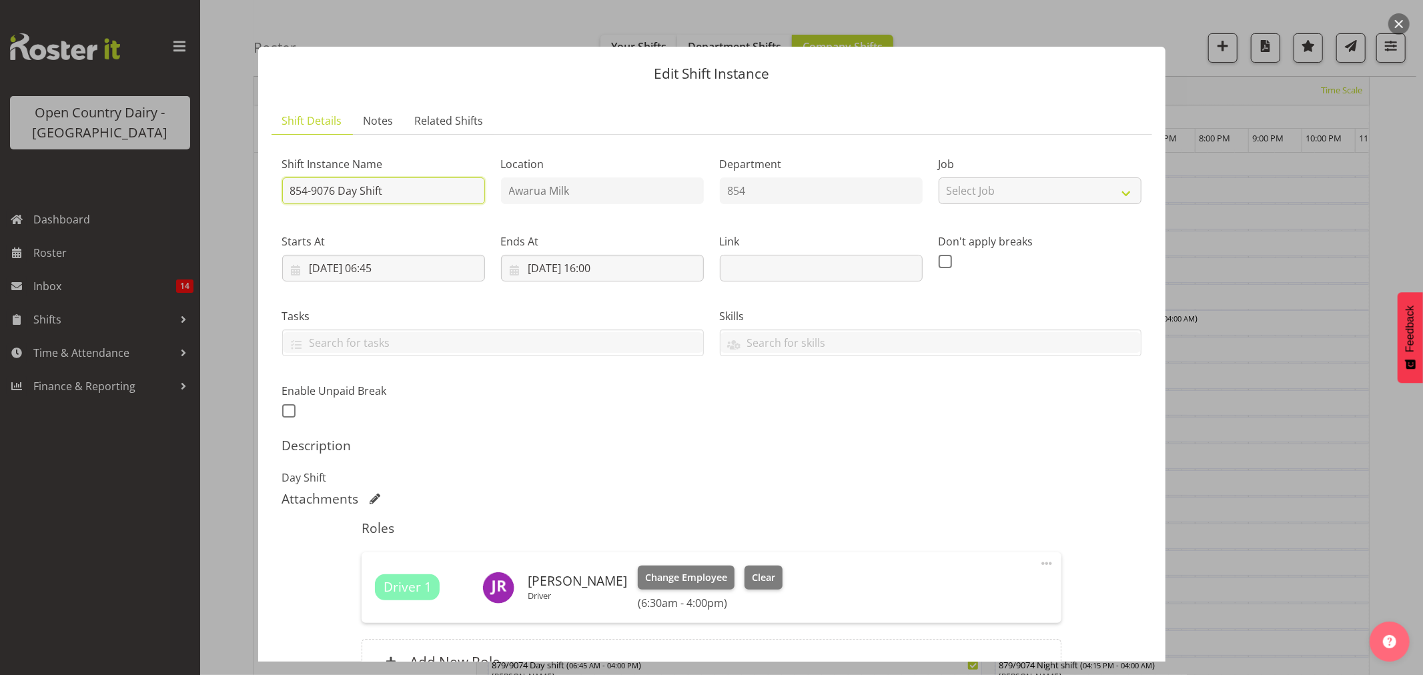
click at [339, 188] on input "854-9076 Day Shift" at bounding box center [383, 191] width 203 height 27
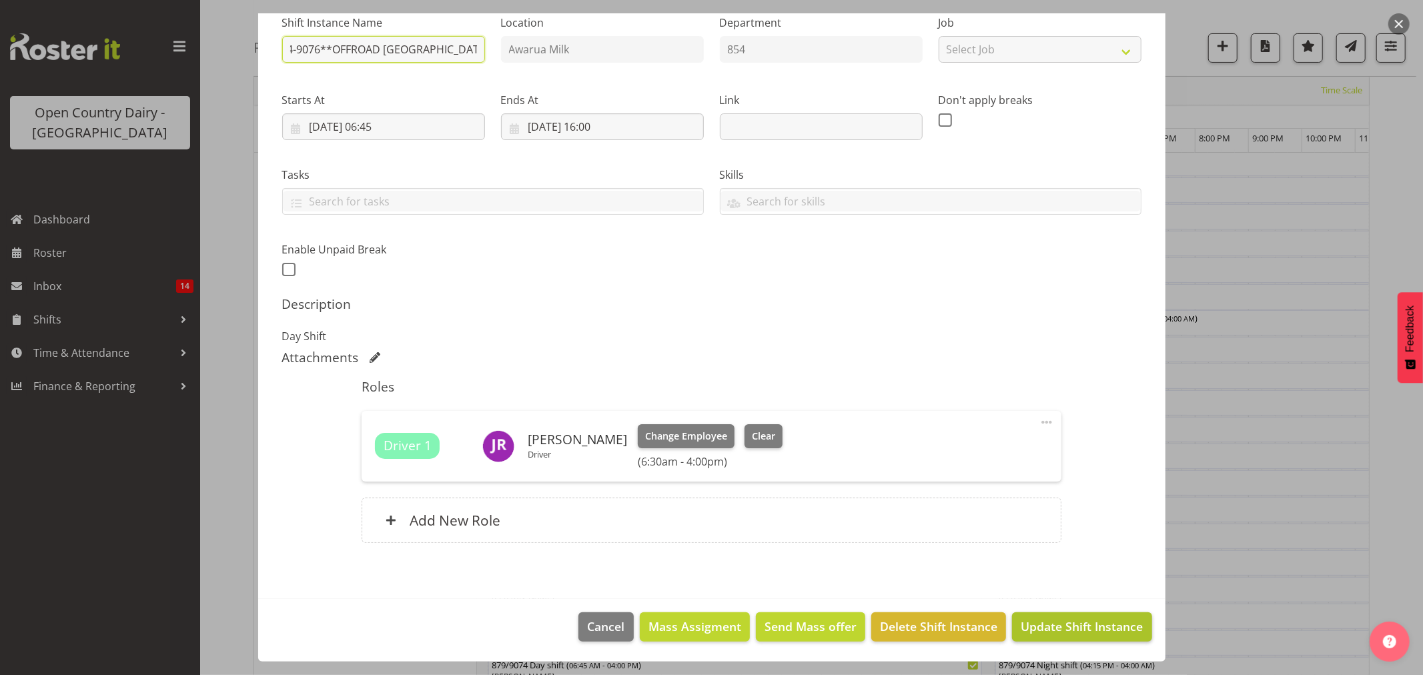
type input "854-9076**OFFROAD [GEOGRAPHIC_DATA]**Day Shift"
click at [1034, 619] on span "Update Shift Instance" at bounding box center [1082, 626] width 122 height 17
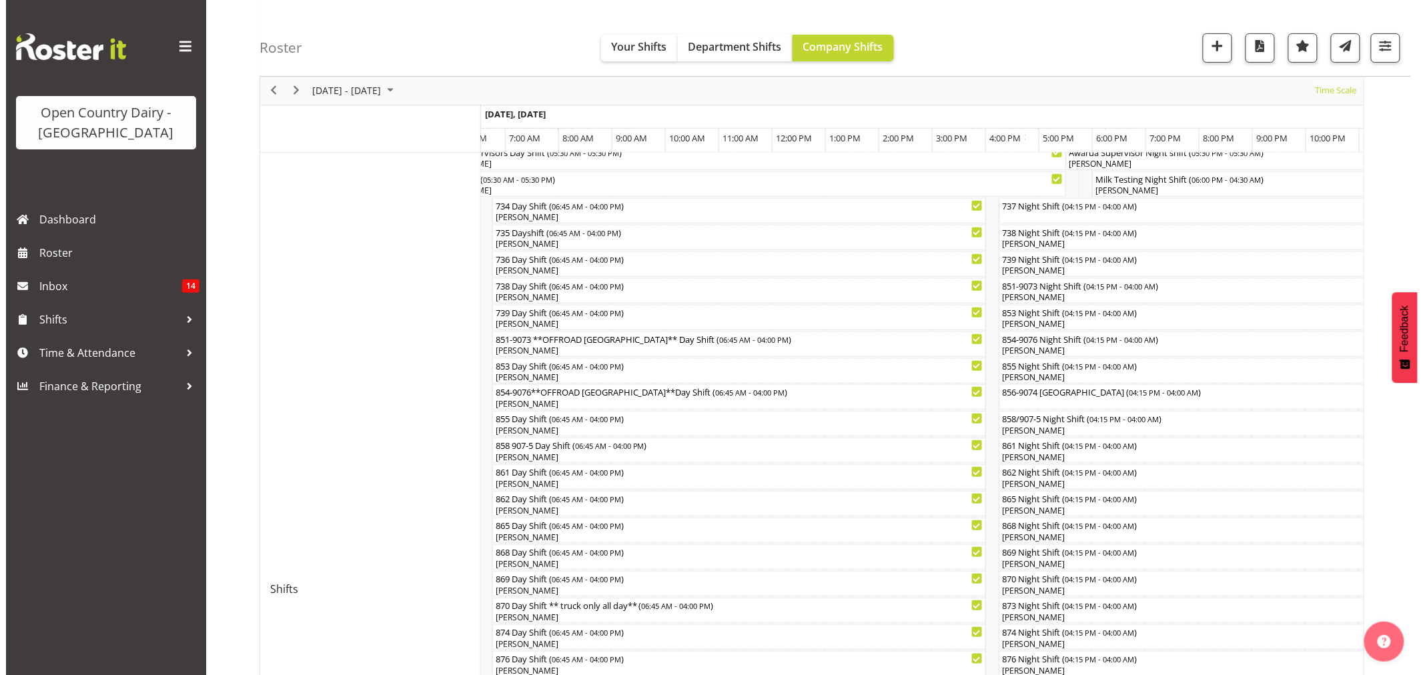
scroll to position [222, 0]
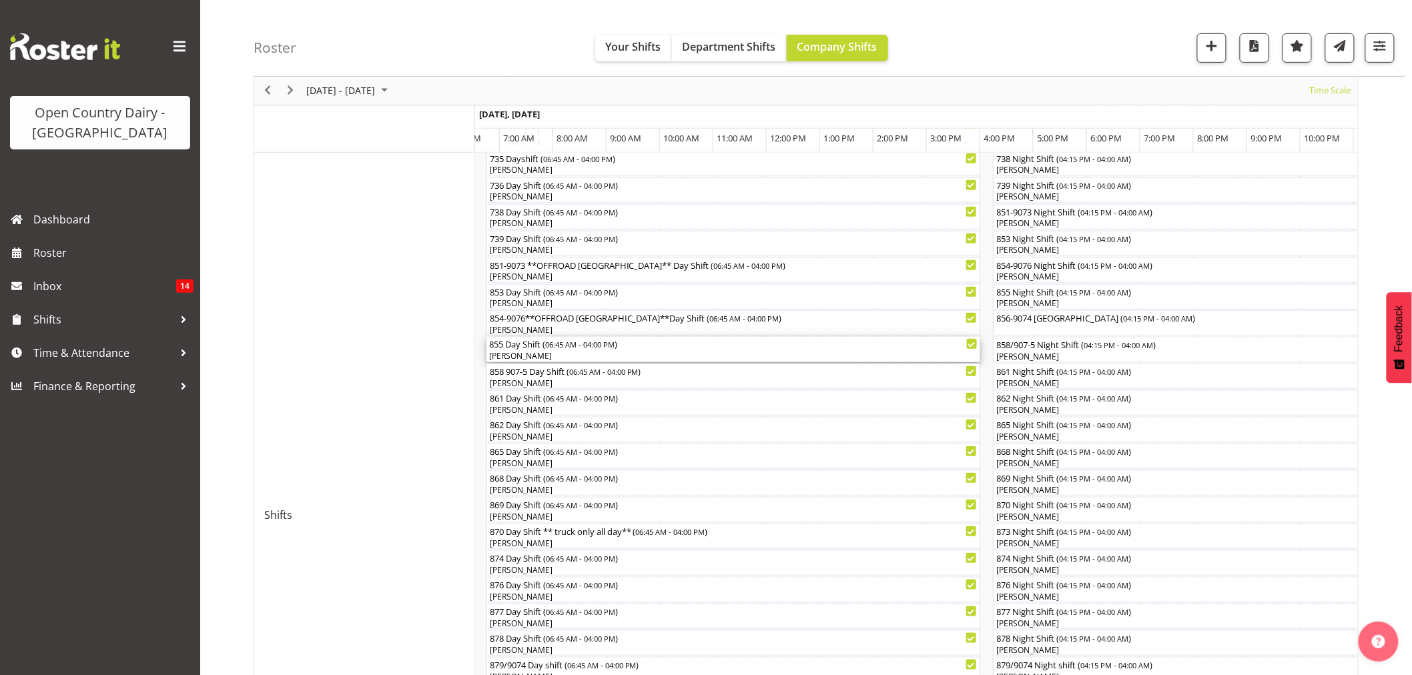
click at [673, 340] on div "855 Day Shift ( 06:45 AM - 04:00 PM )" at bounding box center [733, 343] width 488 height 13
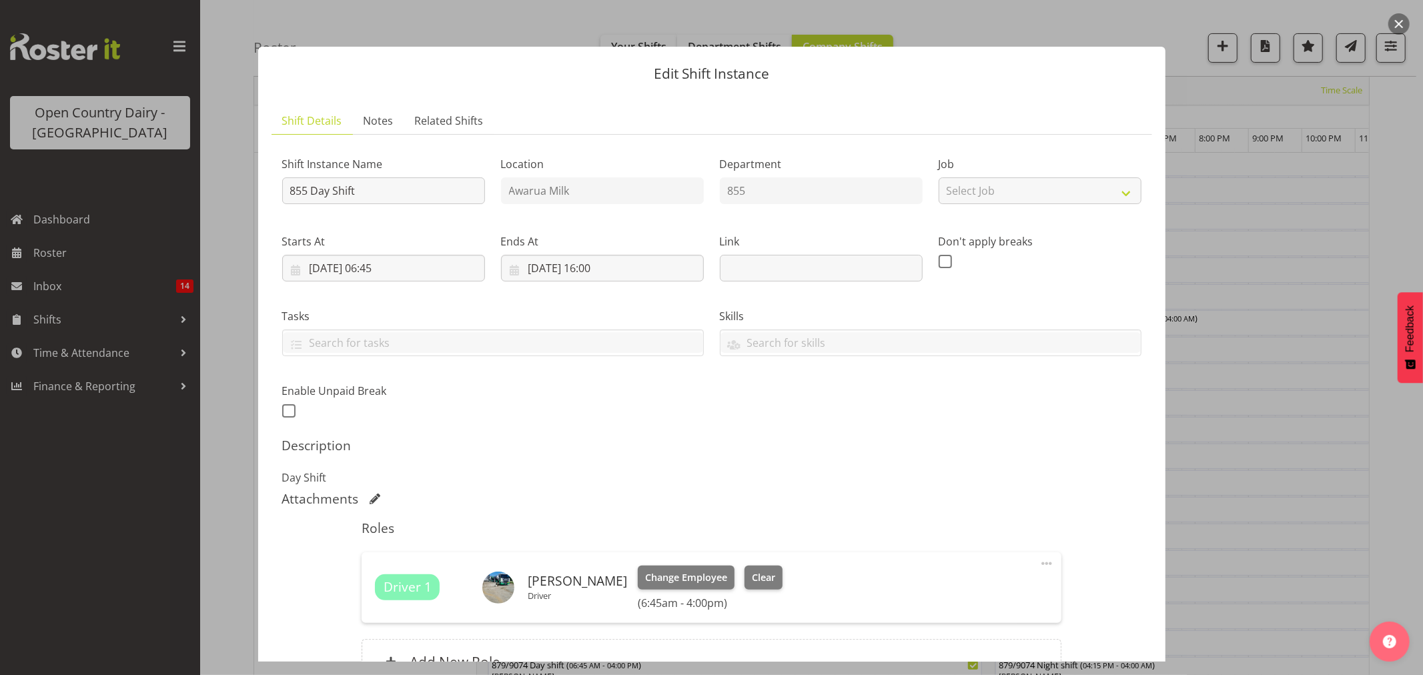
click at [1297, 162] on div at bounding box center [711, 337] width 1423 height 675
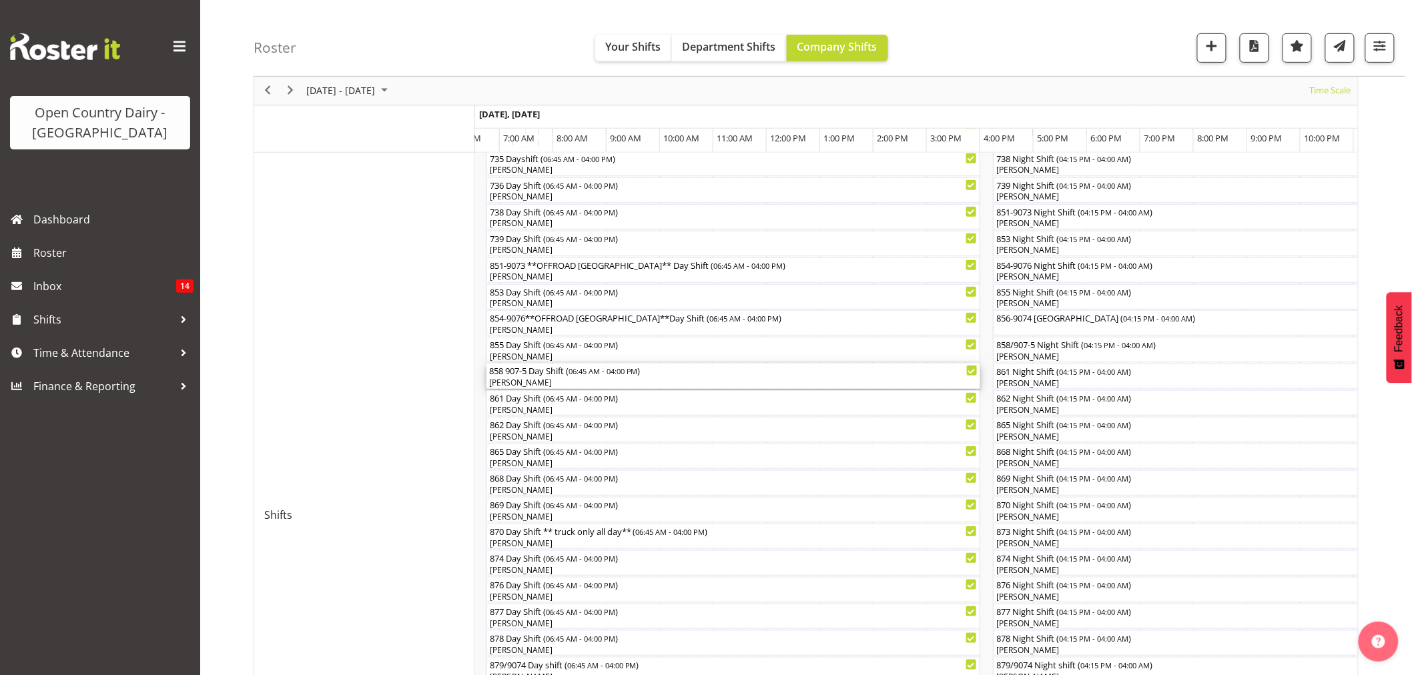
click at [528, 374] on div "858 907-5 Day Shift ( 06:45 AM - 04:00 PM )" at bounding box center [733, 370] width 488 height 13
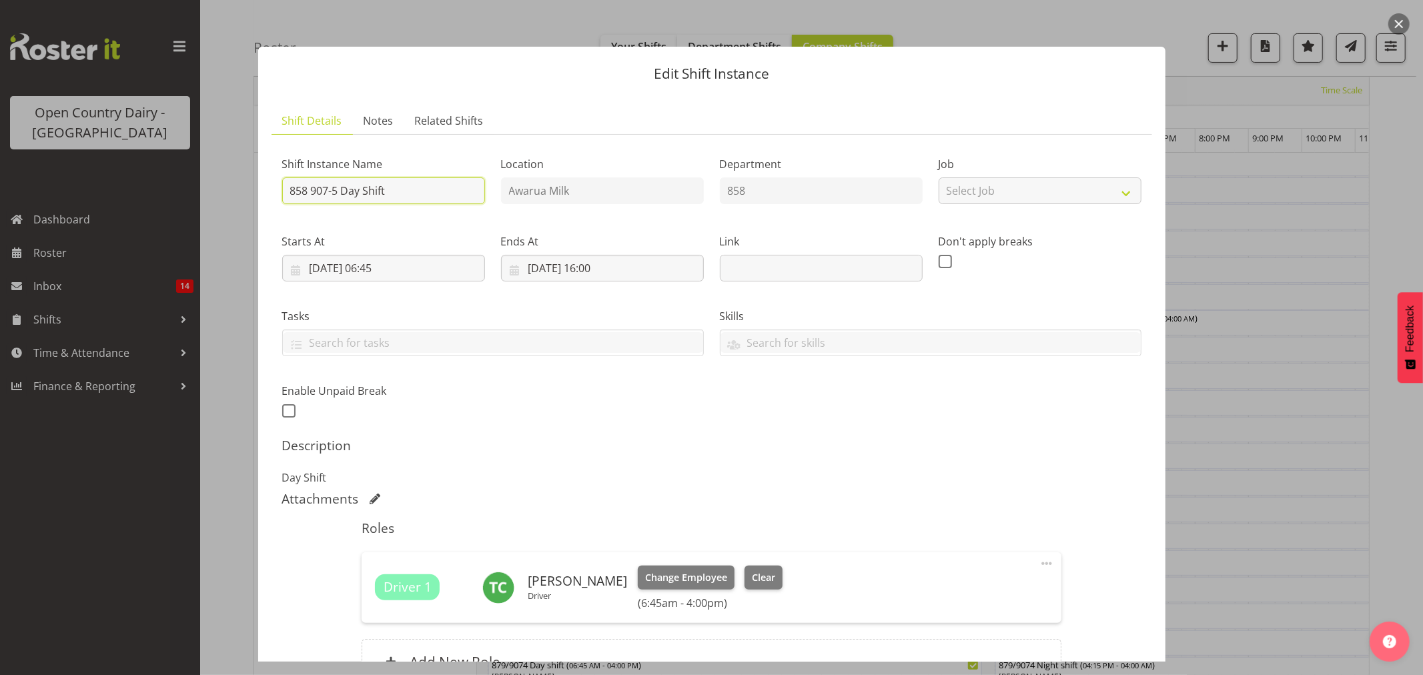
click at [344, 184] on input "858 907-5 Day Shift" at bounding box center [383, 191] width 203 height 27
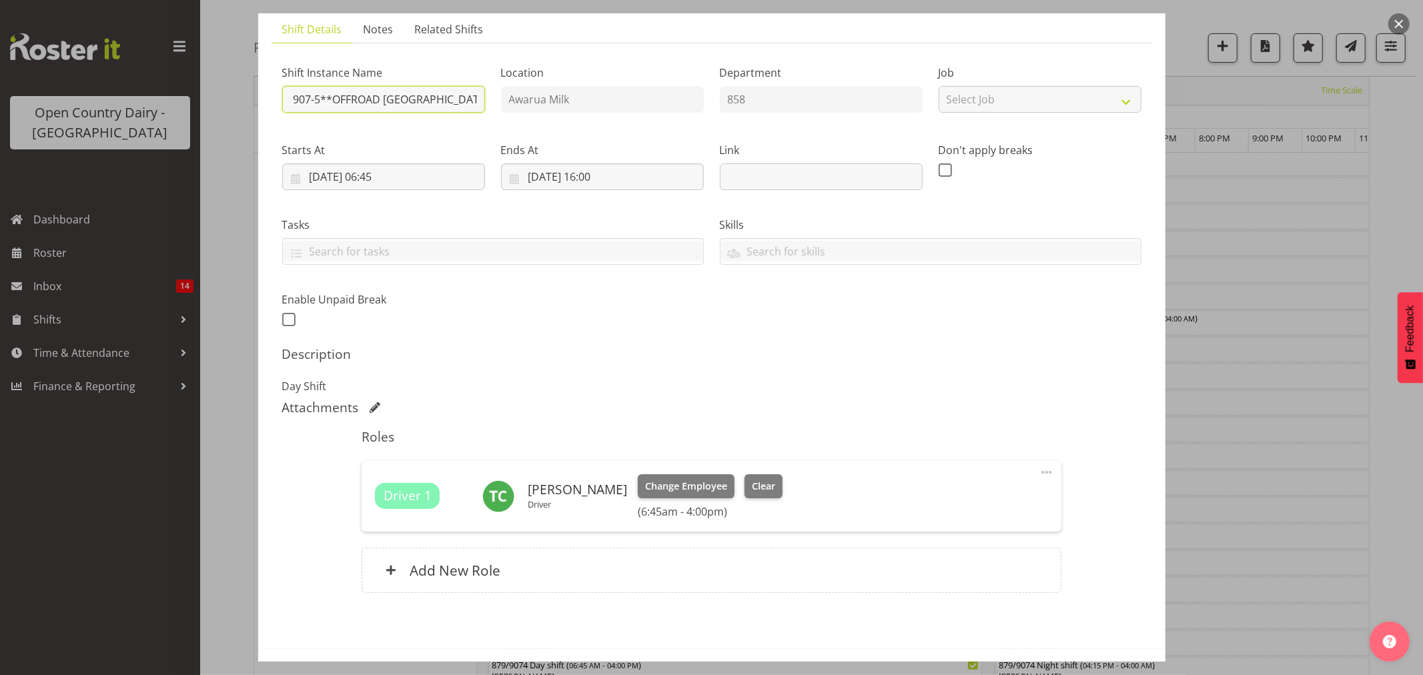
scroll to position [141, 0]
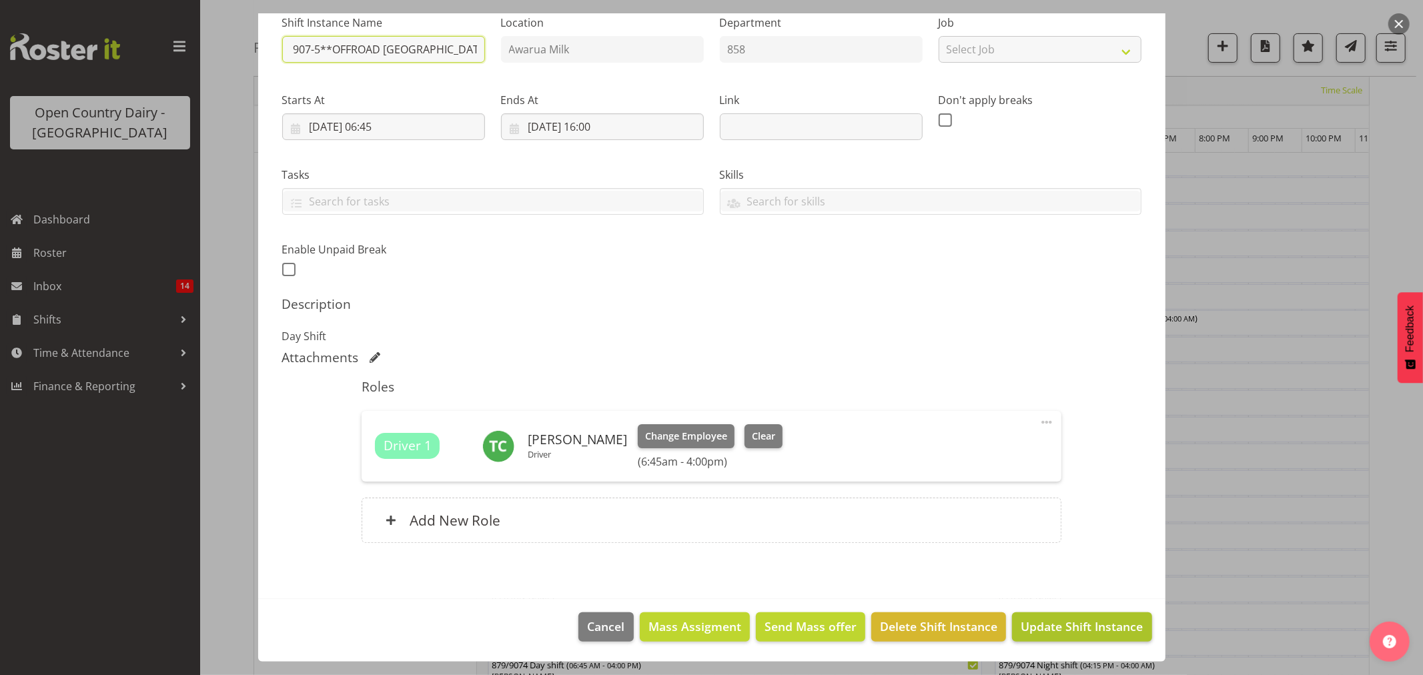
type input "858 907-5**OFFROAD [GEOGRAPHIC_DATA]**Day Shift"
click at [1036, 625] on span "Update Shift Instance" at bounding box center [1082, 626] width 122 height 17
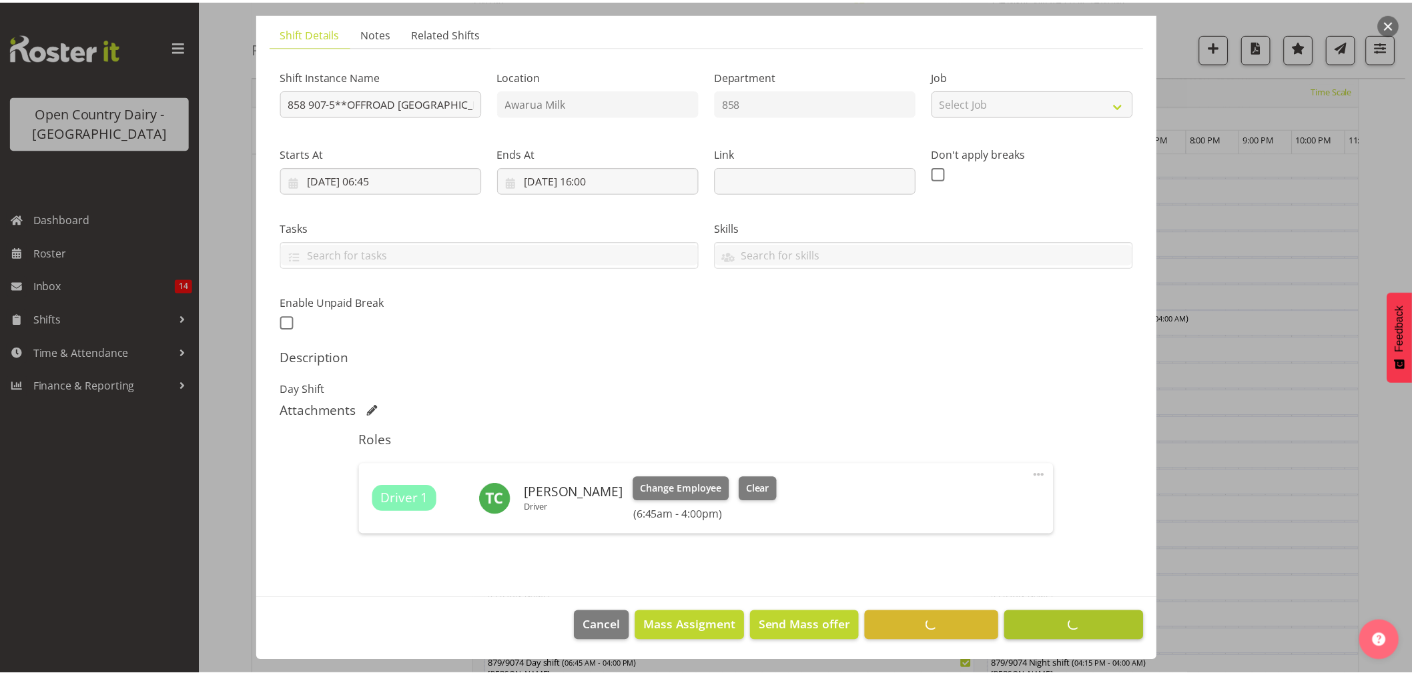
scroll to position [0, 0]
